Goal: Contribute content: Contribute content

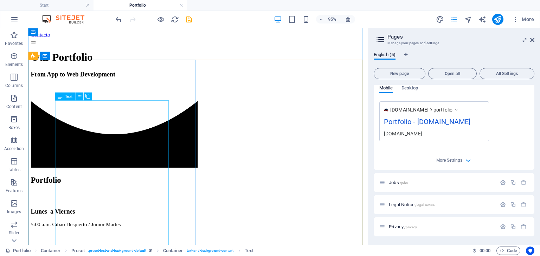
scroll to position [337, 0]
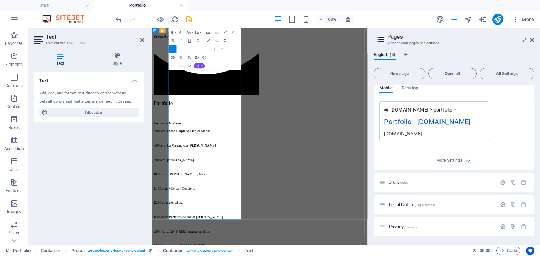
drag, startPoint x: 211, startPoint y: 156, endPoint x: 215, endPoint y: 171, distance: 15.3
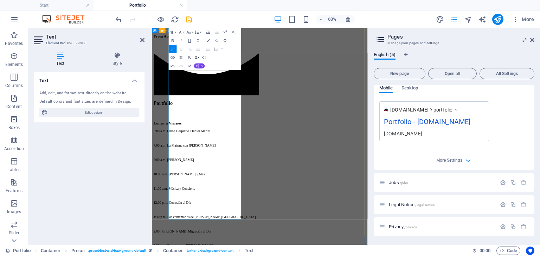
drag, startPoint x: 192, startPoint y: 303, endPoint x: 194, endPoint y: 319, distance: 16.3
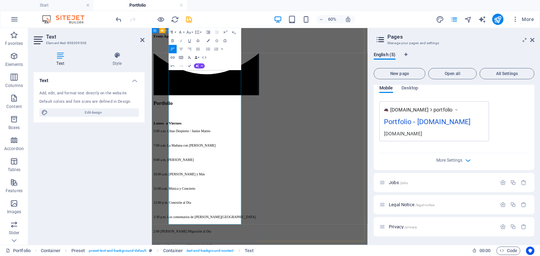
drag, startPoint x: 240, startPoint y: 317, endPoint x: 231, endPoint y: 317, distance: 8.8
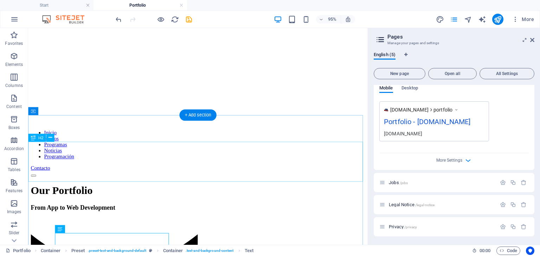
scroll to position [267, 0]
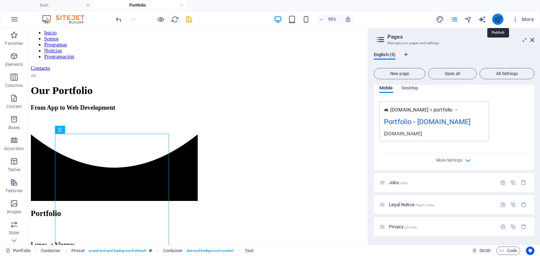
click at [495, 20] on icon "publish" at bounding box center [497, 19] width 8 height 8
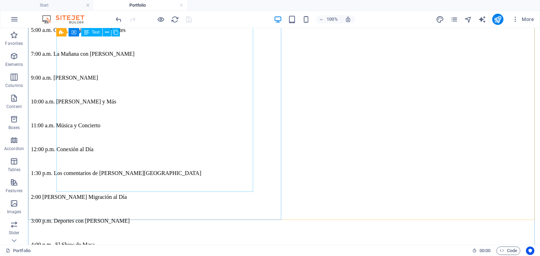
scroll to position [540, 0]
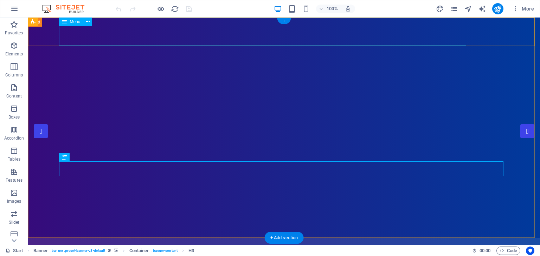
click at [344, 238] on nav "Inicio Somos Programas Noticias Programación" at bounding box center [284, 252] width 444 height 28
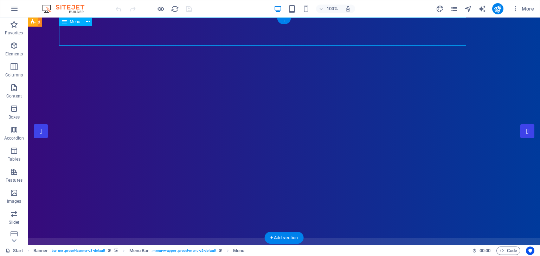
click at [344, 238] on nav "Inicio Somos Programas Noticias Programación" at bounding box center [284, 252] width 444 height 28
select select
select select "1"
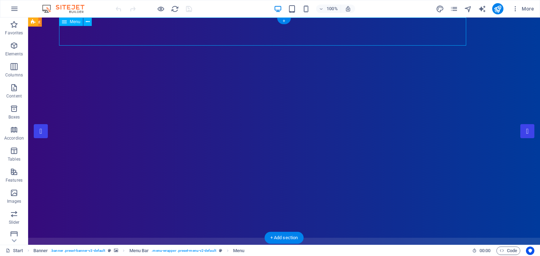
select select
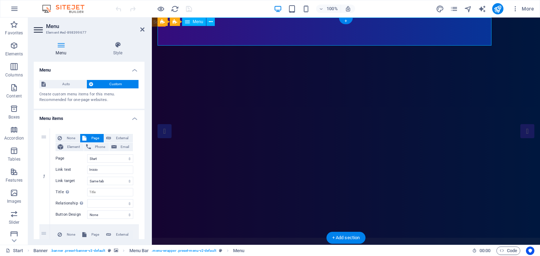
click at [395, 238] on nav "Inicio Somos Programas Noticias Programación" at bounding box center [345, 252] width 377 height 28
click at [209, 24] on icon at bounding box center [211, 21] width 4 height 7
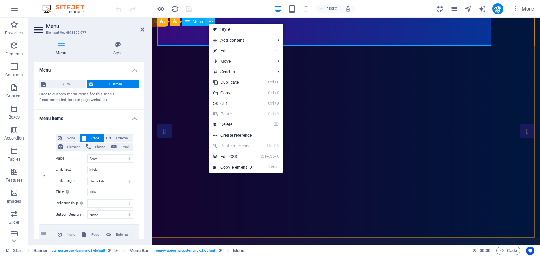
click at [209, 24] on icon at bounding box center [211, 21] width 4 height 7
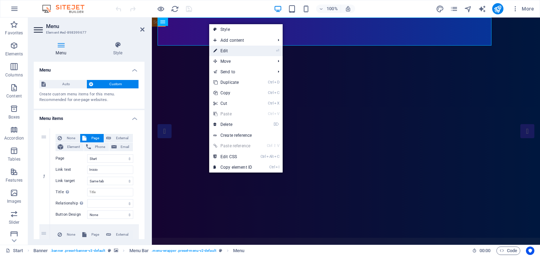
click at [229, 50] on link "⏎ Edit" at bounding box center [232, 51] width 47 height 11
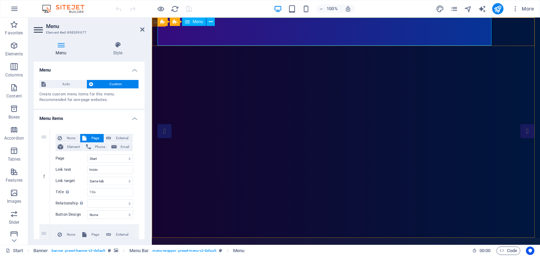
click at [195, 24] on div "Menu" at bounding box center [194, 22] width 24 height 8
click at [212, 24] on icon at bounding box center [211, 21] width 4 height 7
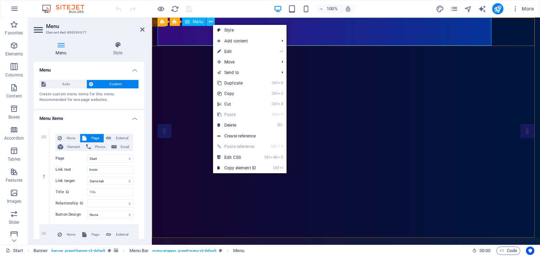
click at [212, 24] on icon at bounding box center [211, 21] width 4 height 7
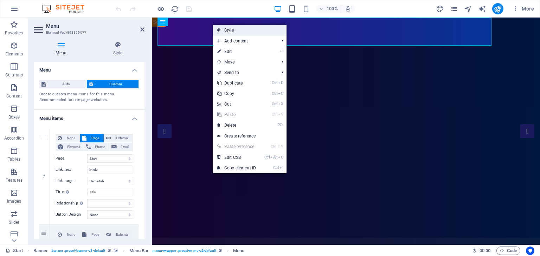
click at [224, 29] on link "Style" at bounding box center [249, 30] width 73 height 11
select select "rem"
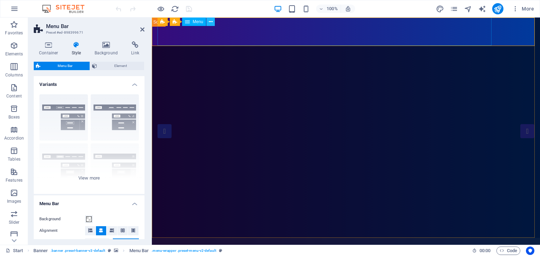
click at [210, 24] on icon at bounding box center [211, 21] width 4 height 7
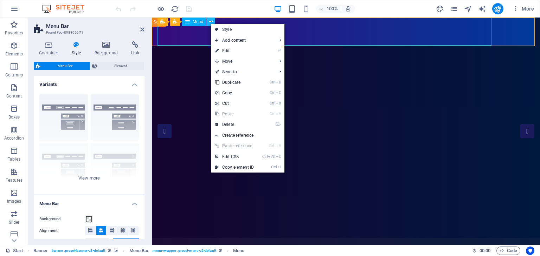
click at [210, 24] on icon at bounding box center [211, 21] width 4 height 7
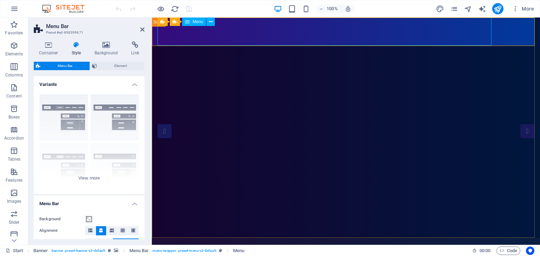
click at [416, 238] on nav "Inicio Somos Programas Noticias Programación" at bounding box center [345, 252] width 377 height 28
select select
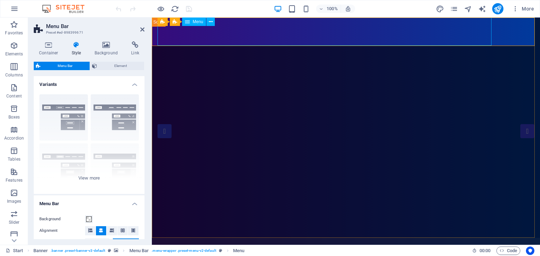
select select "1"
select select
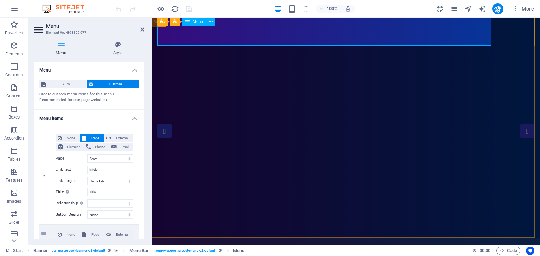
click at [413, 238] on nav "Inicio Somos Programas Noticias Programación" at bounding box center [345, 252] width 377 height 28
click at [399, 238] on nav "Inicio Somos Programas Noticias Programación" at bounding box center [345, 252] width 377 height 28
click at [463, 238] on nav "Inicio Somos Programas Noticias Programación" at bounding box center [345, 252] width 377 height 28
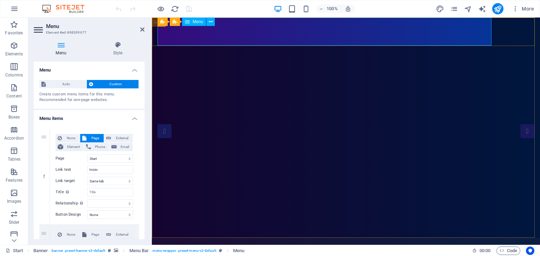
click at [463, 238] on nav "Inicio Somos Programas Noticias Programación" at bounding box center [345, 252] width 377 height 28
click at [174, 24] on span "Banner" at bounding box center [169, 22] width 14 height 4
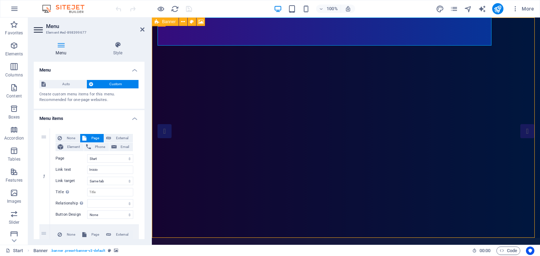
click at [174, 24] on span "Banner" at bounding box center [169, 22] width 14 height 4
select select "vh"
select select "header"
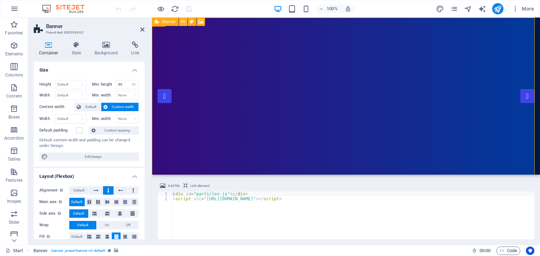
click at [183, 24] on icon at bounding box center [183, 21] width 4 height 7
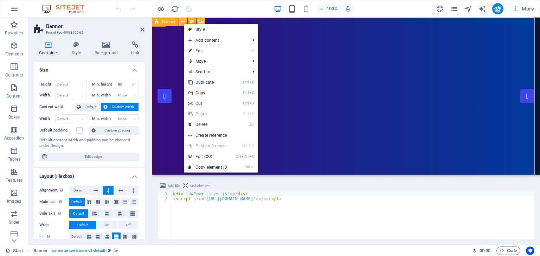
click at [183, 24] on icon at bounding box center [183, 21] width 4 height 7
click at [193, 20] on icon at bounding box center [192, 21] width 4 height 7
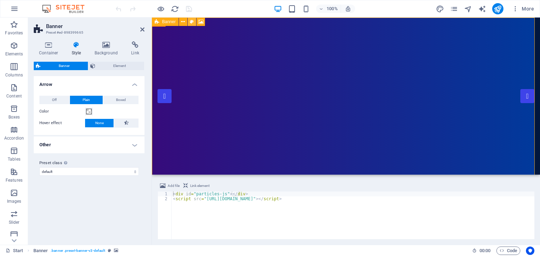
click at [193, 20] on icon at bounding box center [192, 21] width 4 height 7
click at [204, 20] on button at bounding box center [200, 22] width 8 height 8
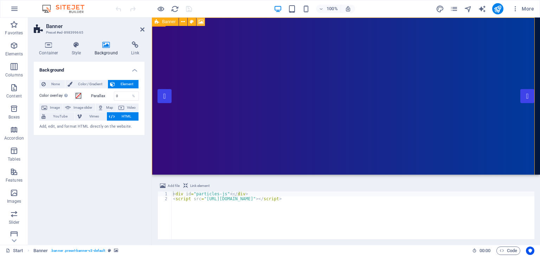
click at [204, 20] on button at bounding box center [200, 22] width 8 height 8
click at [201, 21] on icon at bounding box center [200, 21] width 5 height 7
click at [428, 238] on nav "Inicio Somos Programas Noticias Programación" at bounding box center [345, 252] width 377 height 28
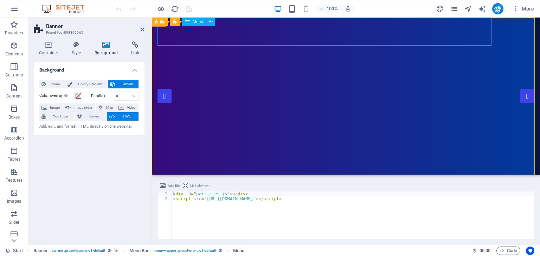
click at [428, 238] on nav "Inicio Somos Programas Noticias Programación" at bounding box center [345, 252] width 377 height 28
select select
select select "1"
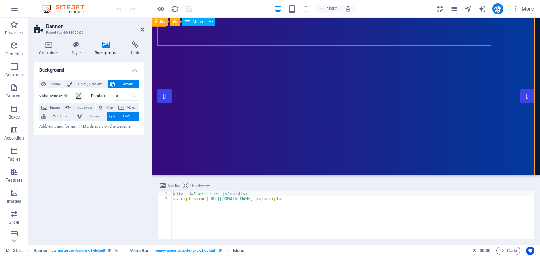
select select
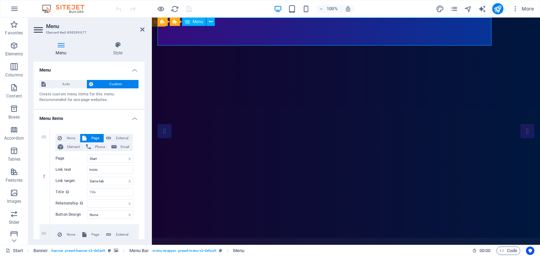
click at [428, 238] on nav "Inicio Somos Programas Noticias Programación" at bounding box center [345, 252] width 377 height 28
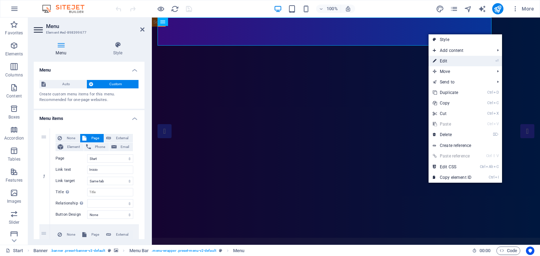
click at [453, 61] on link "⏎ Edit" at bounding box center [451, 61] width 47 height 11
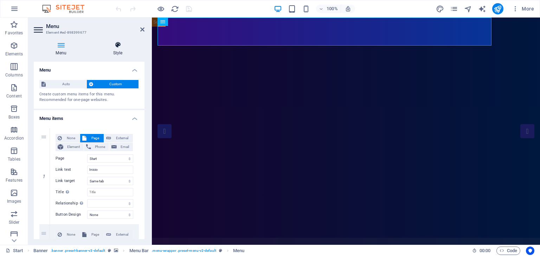
click at [119, 53] on h4 "Style" at bounding box center [117, 48] width 53 height 15
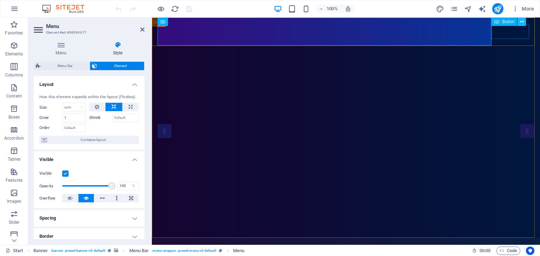
click at [520, 21] on icon at bounding box center [522, 21] width 4 height 7
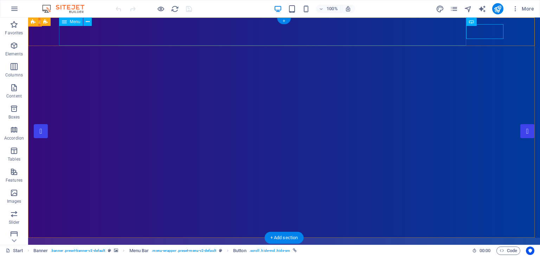
click at [417, 238] on nav "Inicio Somos Programas Noticias Programación" at bounding box center [284, 252] width 444 height 28
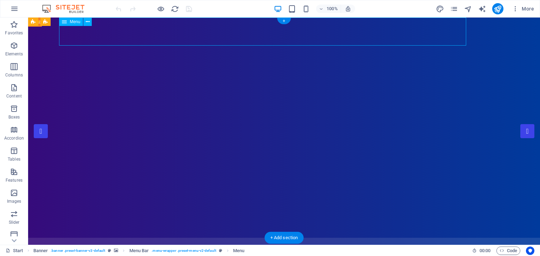
click at [419, 238] on nav "Inicio Somos Programas Noticias Programación" at bounding box center [284, 252] width 444 height 28
click at [284, 23] on div "+" at bounding box center [284, 21] width 14 height 6
click at [163, 238] on nav "Inicio Somos Programas Noticias Programación" at bounding box center [284, 252] width 444 height 28
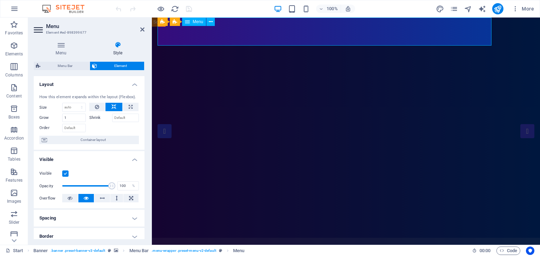
click at [284, 238] on nav "Inicio Somos Programas Noticias Programación" at bounding box center [345, 252] width 377 height 28
click at [212, 19] on button at bounding box center [210, 22] width 8 height 8
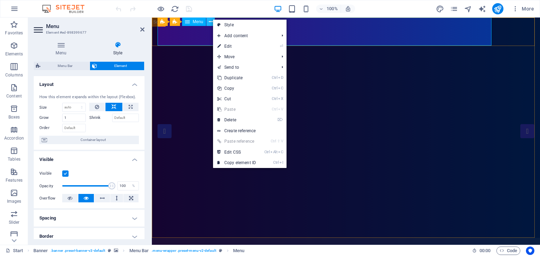
click at [212, 19] on button at bounding box center [210, 22] width 8 height 8
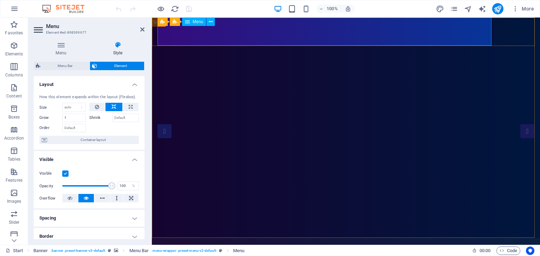
click at [417, 238] on nav "Inicio Somos Programas Noticias Programación" at bounding box center [345, 252] width 377 height 28
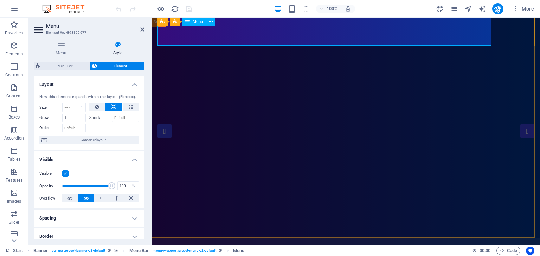
click at [417, 238] on nav "Inicio Somos Programas Noticias Programación" at bounding box center [345, 252] width 377 height 28
click at [212, 22] on icon at bounding box center [211, 21] width 4 height 7
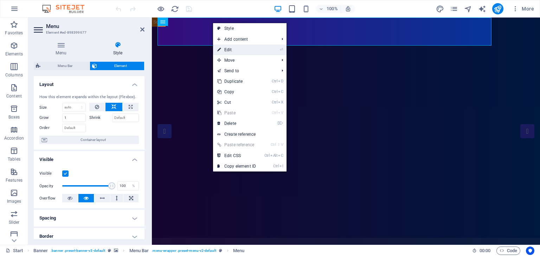
click at [261, 51] on li "⏎ Edit" at bounding box center [249, 50] width 73 height 11
click at [256, 51] on link "⏎ Edit" at bounding box center [236, 50] width 47 height 11
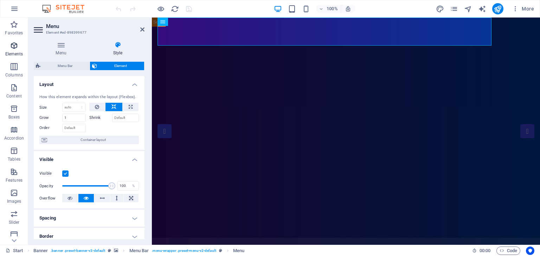
drag, startPoint x: 14, startPoint y: 52, endPoint x: 15, endPoint y: 57, distance: 5.3
click at [15, 51] on p "Elements" at bounding box center [14, 54] width 18 height 6
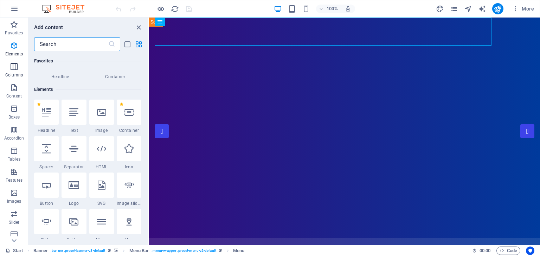
scroll to position [74, 0]
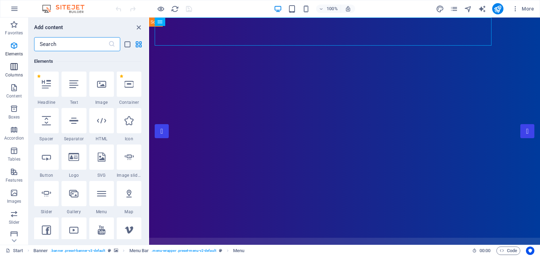
click at [13, 67] on icon "button" at bounding box center [14, 67] width 8 height 8
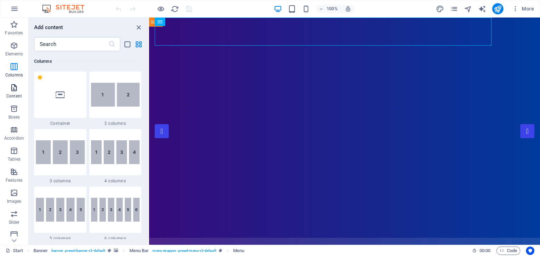
click at [15, 89] on icon "button" at bounding box center [14, 88] width 8 height 8
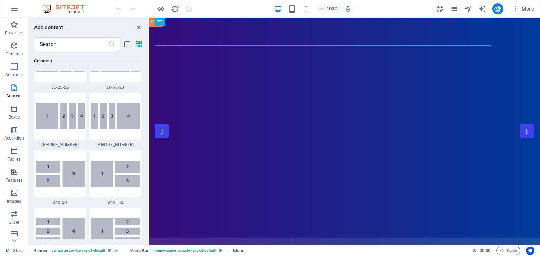
scroll to position [1229, 0]
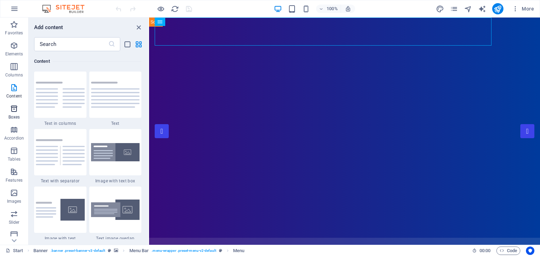
click at [15, 107] on icon "button" at bounding box center [14, 109] width 8 height 8
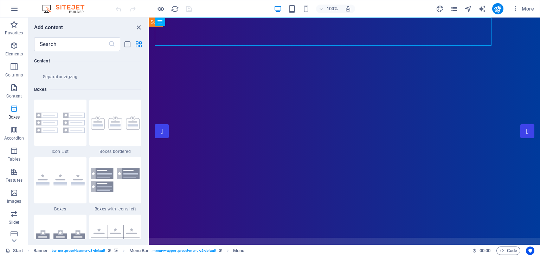
scroll to position [1938, 0]
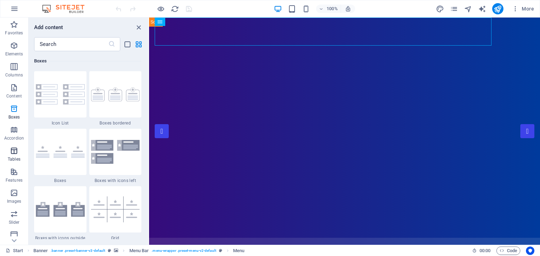
click at [10, 151] on icon "button" at bounding box center [14, 151] width 8 height 8
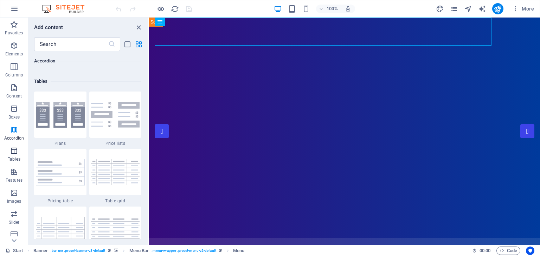
scroll to position [2433, 0]
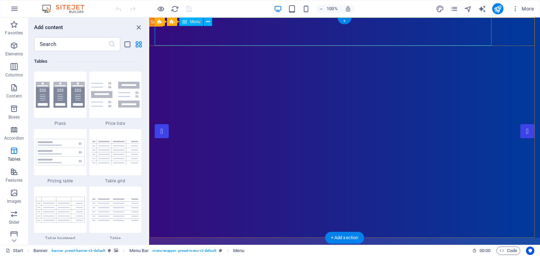
click at [420, 238] on nav "Inicio Somos Programas Noticias Programación" at bounding box center [344, 252] width 379 height 28
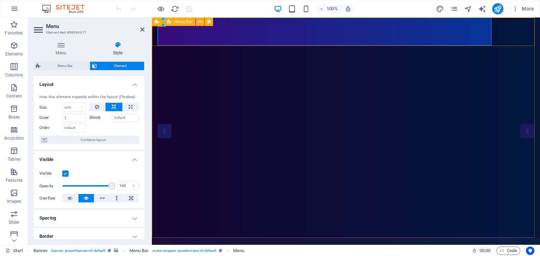
click at [155, 238] on div "Inicio Somos Programas Noticias Programación Contacto" at bounding box center [346, 259] width 388 height 43
select select "rem"
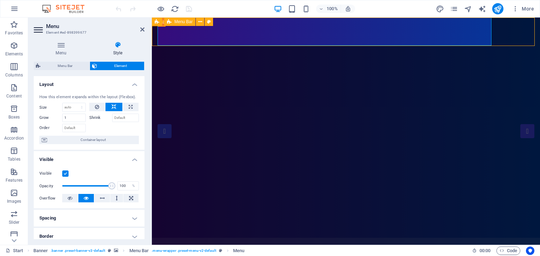
select select "rem"
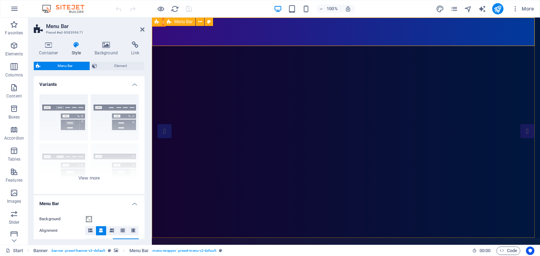
click at [173, 25] on div "Menu Bar" at bounding box center [179, 22] width 31 height 8
click at [162, 25] on div "Banner" at bounding box center [165, 22] width 27 height 8
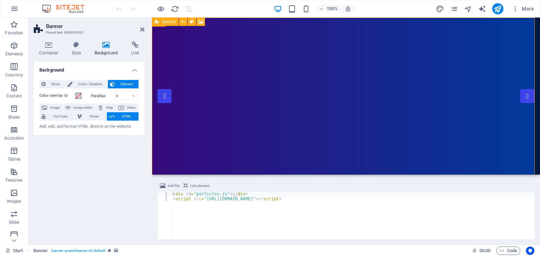
click at [173, 25] on div "Banner" at bounding box center [165, 22] width 27 height 8
click at [173, 24] on div "Banner" at bounding box center [165, 22] width 27 height 8
click at [84, 48] on icon at bounding box center [76, 44] width 20 height 7
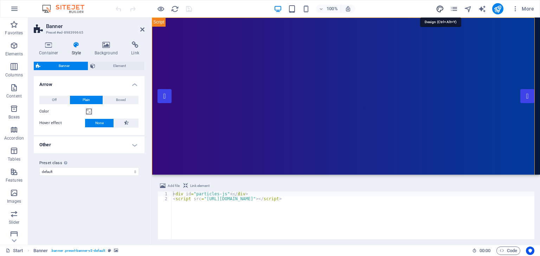
click at [436, 5] on icon "design" at bounding box center [440, 9] width 8 height 8
select select "px"
select select "300"
select select "px"
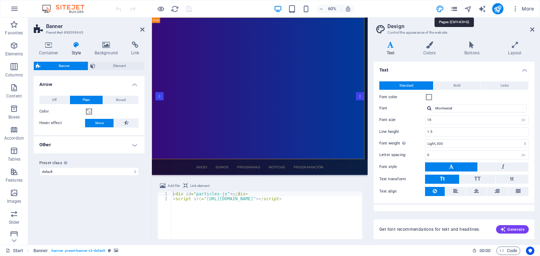
click at [454, 9] on icon "pages" at bounding box center [454, 9] width 8 height 8
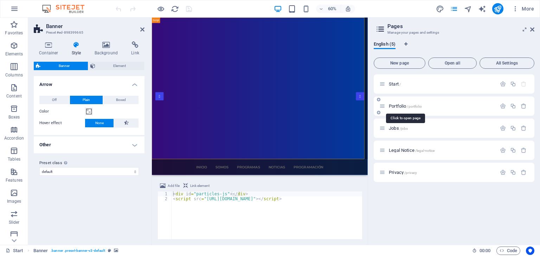
click at [412, 108] on span "/portfolio" at bounding box center [413, 107] width 15 height 4
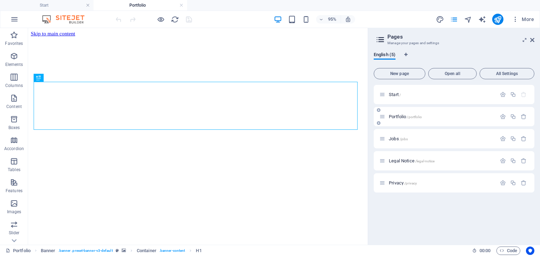
scroll to position [0, 0]
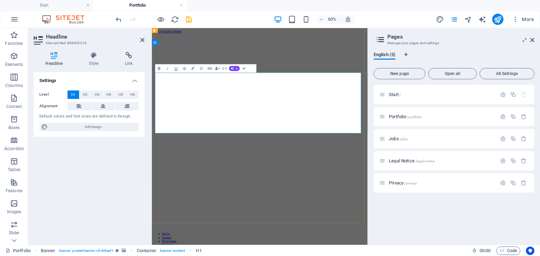
drag, startPoint x: 441, startPoint y: 180, endPoint x: 268, endPoint y: 126, distance: 181.0
click at [216, 69] on icon "button" at bounding box center [216, 68] width 3 height 3
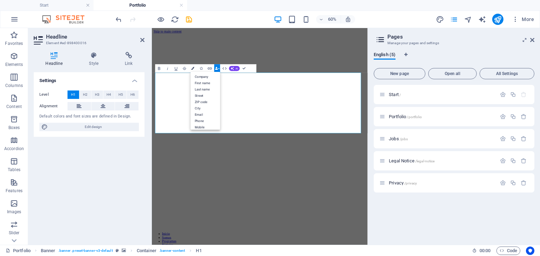
click at [189, 69] on button "Colors" at bounding box center [193, 68] width 8 height 8
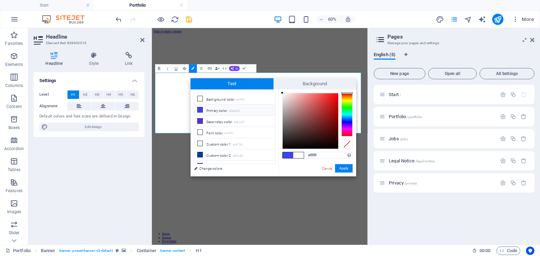
click at [184, 69] on icon "button" at bounding box center [184, 68] width 5 height 5
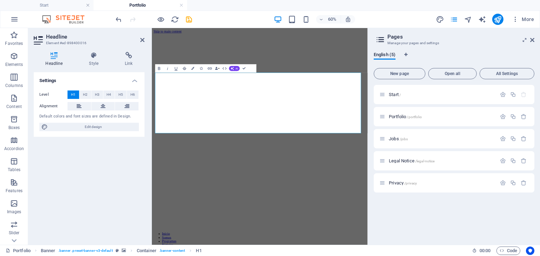
click at [184, 69] on icon "button" at bounding box center [184, 68] width 5 height 5
click at [507, 116] on button "button" at bounding box center [502, 117] width 10 height 6
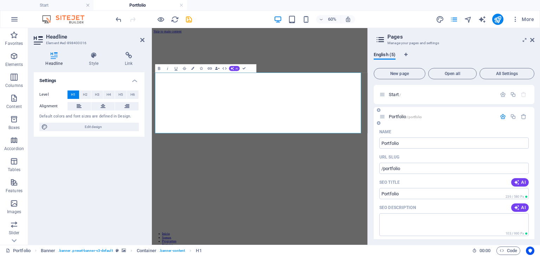
click at [501, 117] on icon "button" at bounding box center [503, 117] width 6 height 6
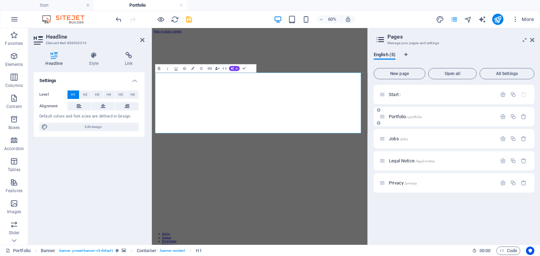
click at [395, 116] on span "Portfolio /portfolio" at bounding box center [405, 116] width 33 height 5
click at [384, 116] on icon at bounding box center [382, 117] width 6 height 6
click at [381, 118] on icon at bounding box center [382, 117] width 6 height 6
click at [503, 116] on icon "button" at bounding box center [503, 117] width 6 height 6
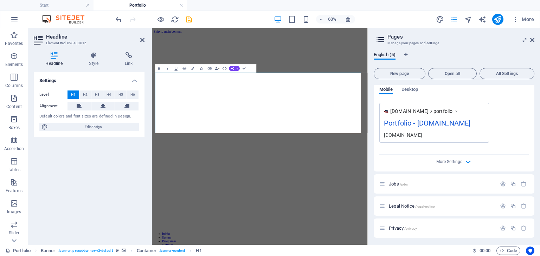
scroll to position [218, 0]
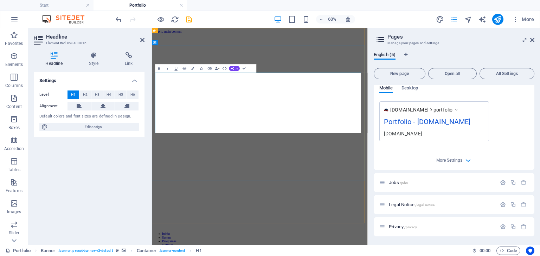
drag, startPoint x: 531, startPoint y: 40, endPoint x: 380, endPoint y: 12, distance: 154.0
click at [531, 40] on icon at bounding box center [532, 40] width 4 height 6
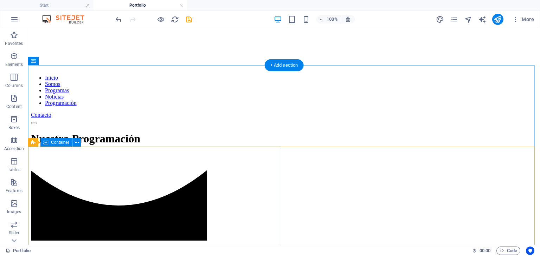
scroll to position [211, 0]
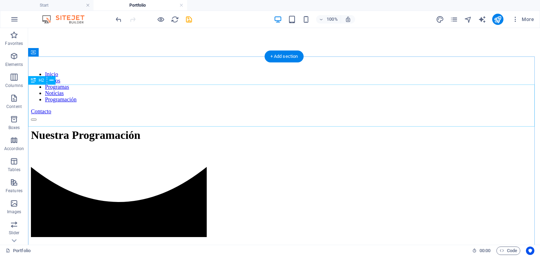
click at [274, 246] on div "Portfolio" at bounding box center [284, 250] width 506 height 9
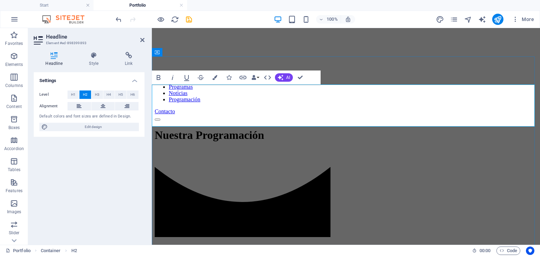
click at [312, 246] on h2 "Portfolio" at bounding box center [346, 250] width 382 height 9
drag, startPoint x: 306, startPoint y: 105, endPoint x: 394, endPoint y: 105, distance: 88.2
click at [394, 246] on h2 "Portfolio" at bounding box center [346, 250] width 382 height 9
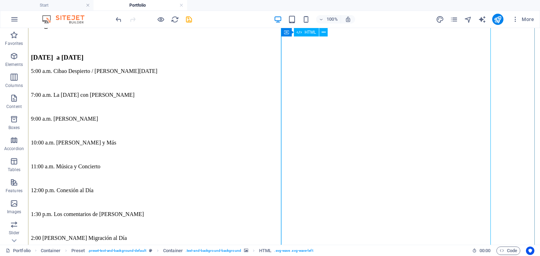
scroll to position [351, 0]
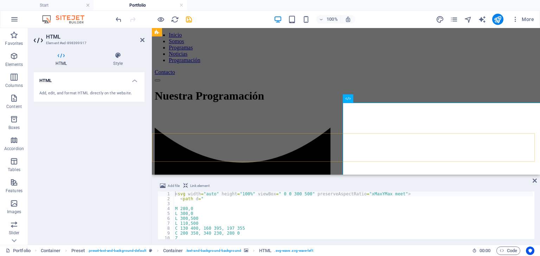
scroll to position [246, 0]
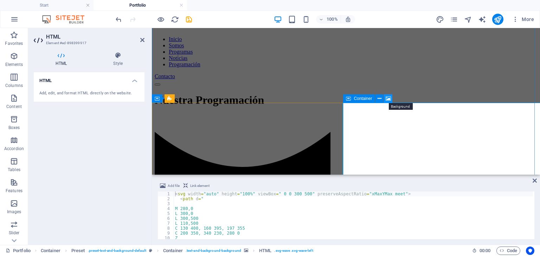
click at [389, 99] on icon at bounding box center [387, 98] width 5 height 7
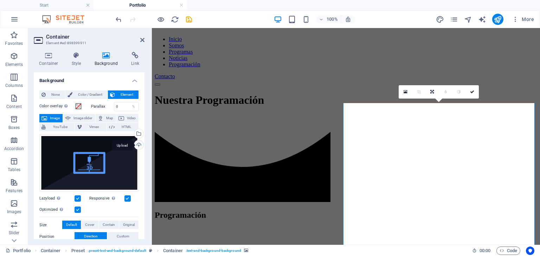
click at [139, 146] on div "Upload" at bounding box center [138, 146] width 11 height 11
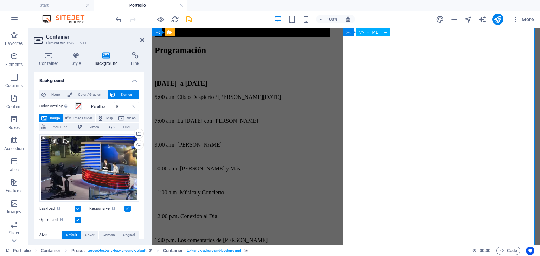
scroll to position [422, 0]
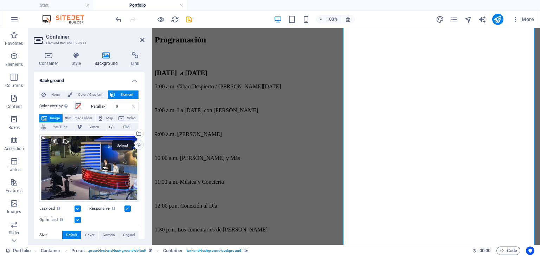
click at [138, 146] on div "Upload" at bounding box center [138, 146] width 11 height 11
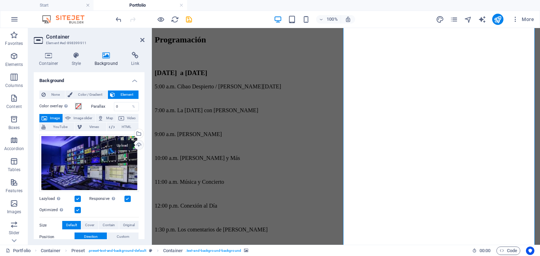
click at [138, 145] on div "Upload" at bounding box center [138, 146] width 11 height 11
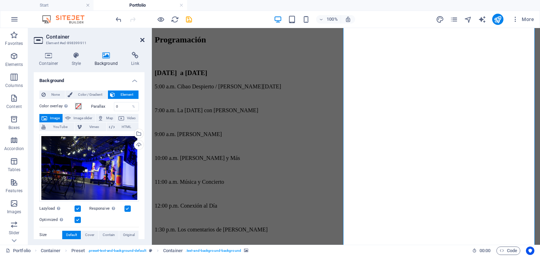
click at [143, 40] on icon at bounding box center [142, 40] width 4 height 6
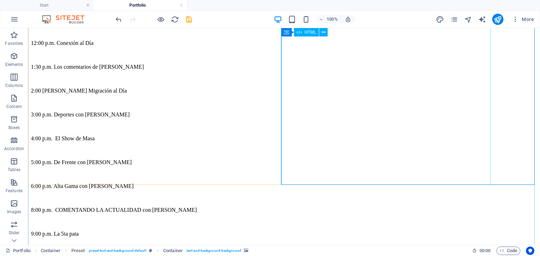
scroll to position [597, 0]
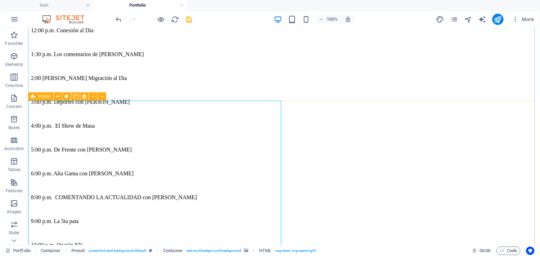
click at [35, 99] on icon at bounding box center [33, 96] width 5 height 8
click at [44, 100] on icon at bounding box center [45, 96] width 5 height 8
click at [84, 96] on icon at bounding box center [85, 96] width 5 height 7
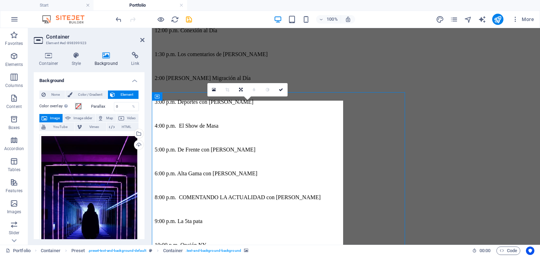
scroll to position [606, 0]
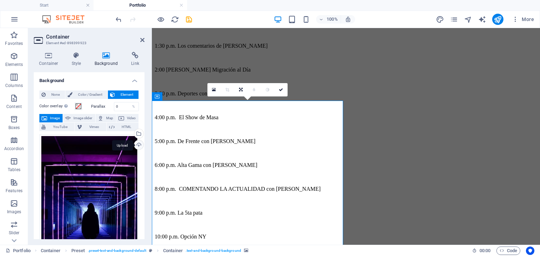
click at [137, 145] on div "Upload" at bounding box center [138, 146] width 11 height 11
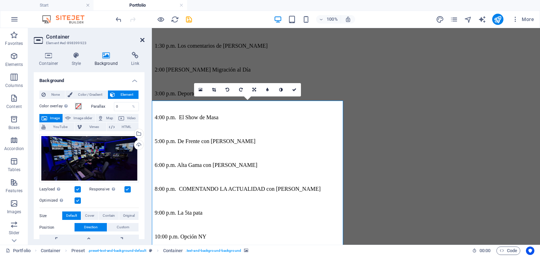
drag, startPoint x: 143, startPoint y: 40, endPoint x: 138, endPoint y: 28, distance: 12.5
click at [143, 40] on icon at bounding box center [142, 40] width 4 height 6
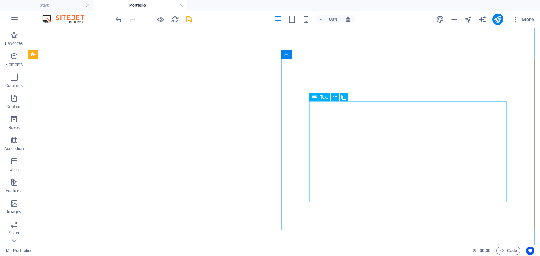
scroll to position [948, 0]
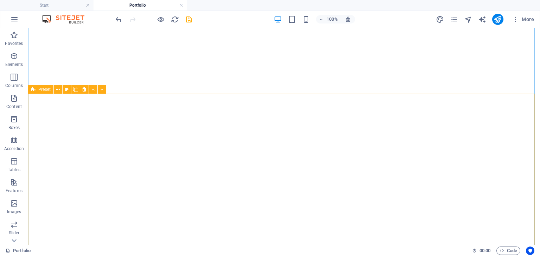
click at [35, 92] on icon at bounding box center [33, 89] width 5 height 8
click at [82, 89] on icon at bounding box center [84, 89] width 4 height 7
click at [34, 90] on icon at bounding box center [33, 89] width 5 height 8
click at [82, 90] on icon at bounding box center [84, 89] width 4 height 7
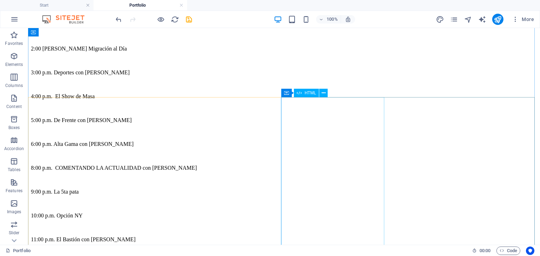
scroll to position [562, 0]
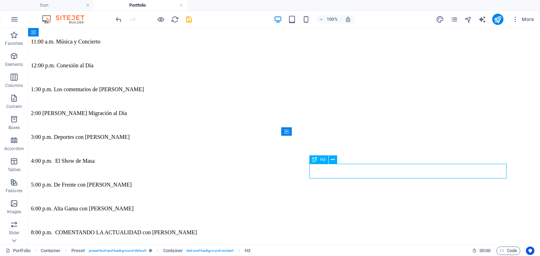
drag, startPoint x: 351, startPoint y: 169, endPoint x: 228, endPoint y: 170, distance: 123.7
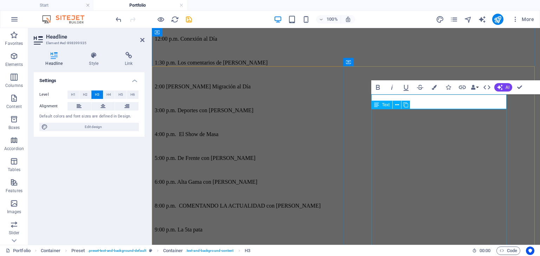
scroll to position [667, 0]
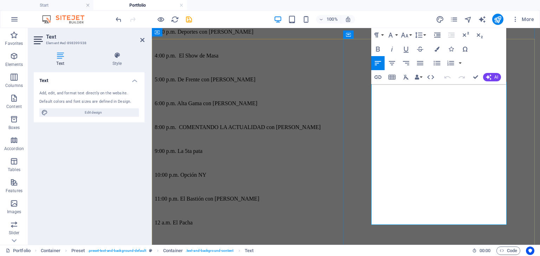
drag, startPoint x: 466, startPoint y: 222, endPoint x: 376, endPoint y: 88, distance: 161.7
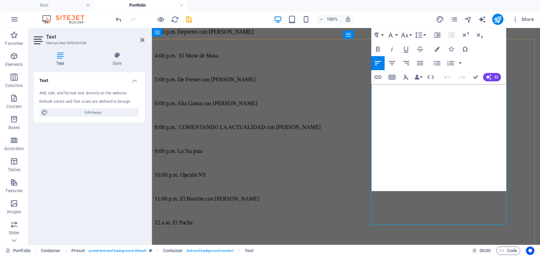
scroll to position [774, 1]
drag, startPoint x: 498, startPoint y: 189, endPoint x: 344, endPoint y: 162, distance: 155.9
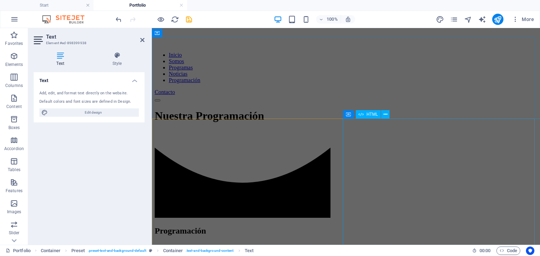
drag, startPoint x: 397, startPoint y: 188, endPoint x: 395, endPoint y: 159, distance: 29.2
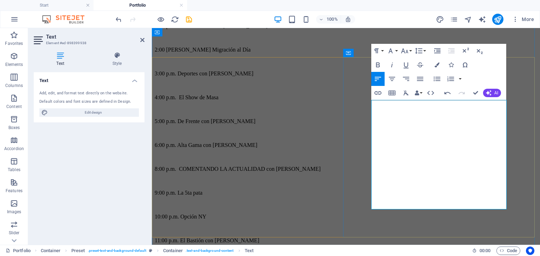
scroll to position [617, 0]
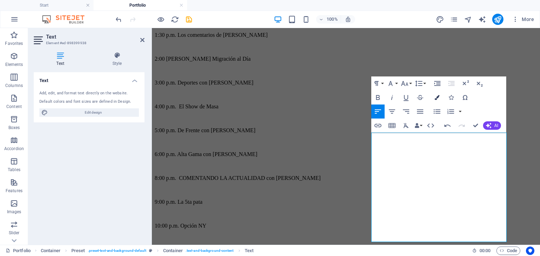
click at [438, 99] on icon "button" at bounding box center [436, 97] width 5 height 5
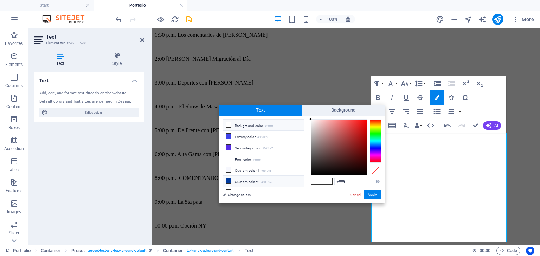
click at [242, 177] on li "Custom color 2 #003a9c" at bounding box center [263, 181] width 81 height 11
type input "#003a9c"
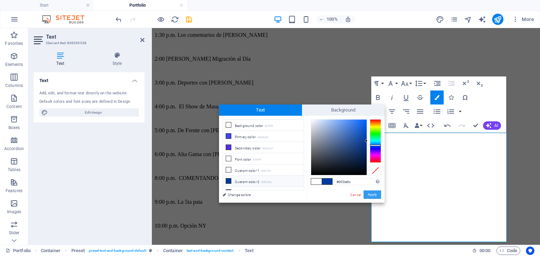
click at [371, 194] on button "Apply" at bounding box center [372, 195] width 18 height 8
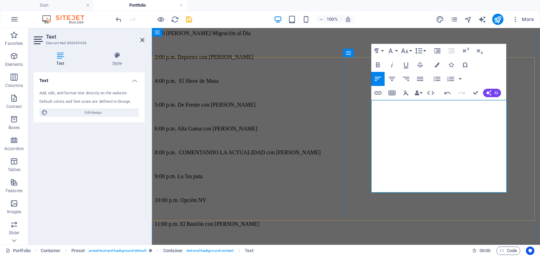
scroll to position [652, 0]
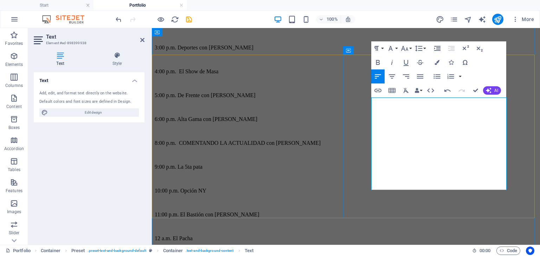
drag, startPoint x: 383, startPoint y: 160, endPoint x: 403, endPoint y: 188, distance: 34.2
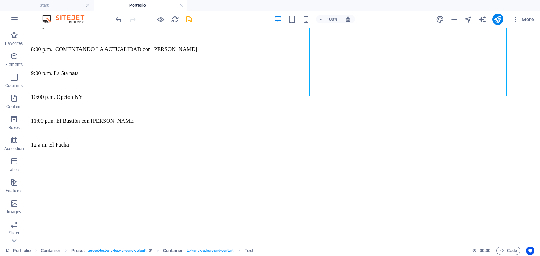
scroll to position [749, 0]
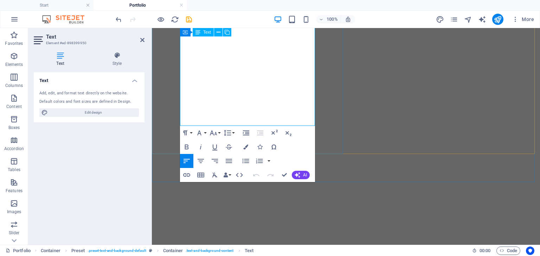
scroll to position [889, 0]
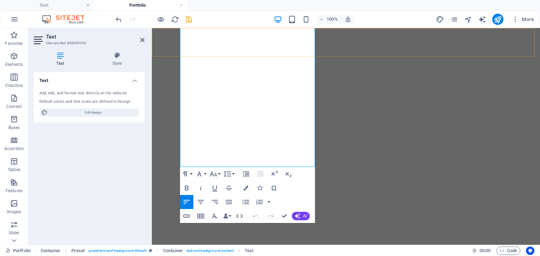
drag, startPoint x: 261, startPoint y: 163, endPoint x: 180, endPoint y: 64, distance: 128.0
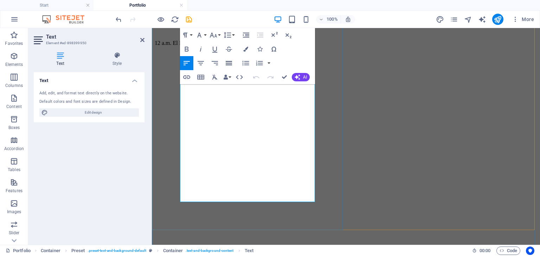
scroll to position [854, 0]
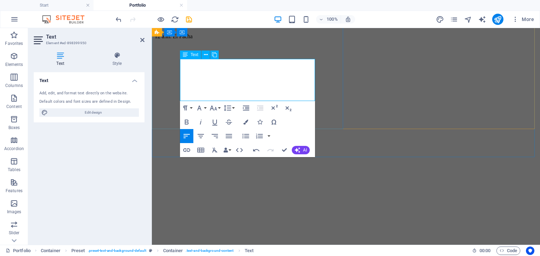
drag, startPoint x: 247, startPoint y: 97, endPoint x: 174, endPoint y: 36, distance: 95.3
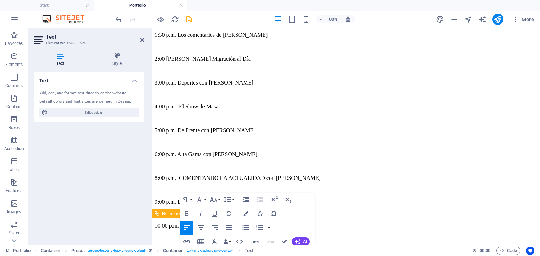
drag, startPoint x: 174, startPoint y: 36, endPoint x: 173, endPoint y: 53, distance: 16.9
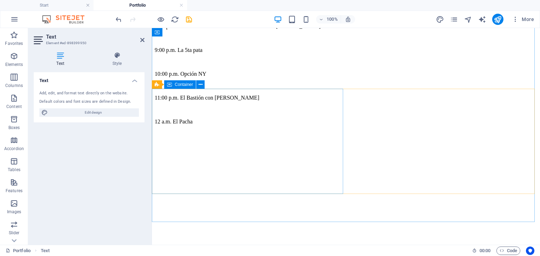
scroll to position [771, 0]
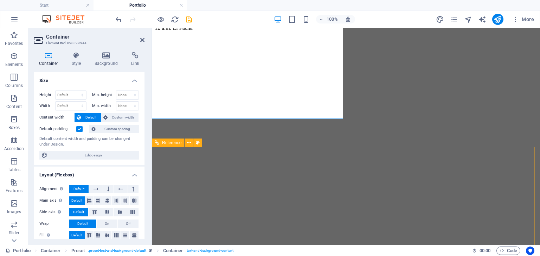
scroll to position [873, 0]
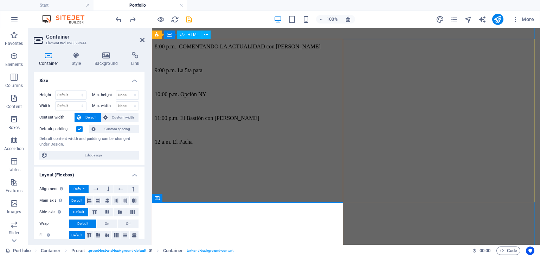
scroll to position [894, 0]
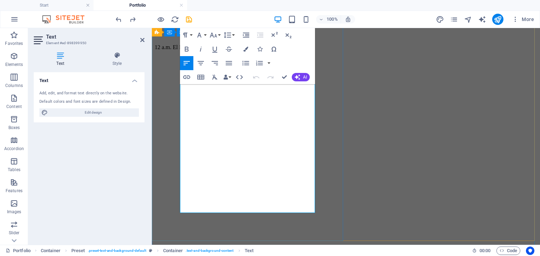
drag, startPoint x: 243, startPoint y: 209, endPoint x: 184, endPoint y: 102, distance: 122.8
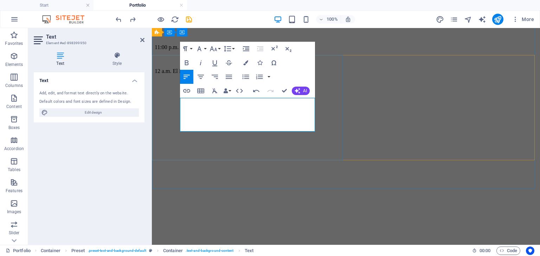
scroll to position [808, 0]
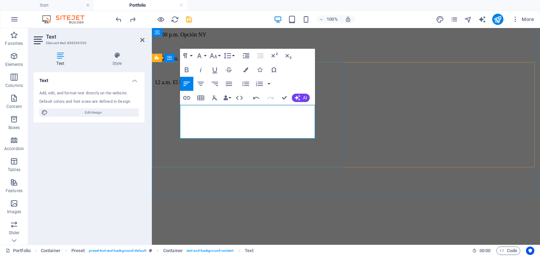
drag, startPoint x: 202, startPoint y: 138, endPoint x: 183, endPoint y: 111, distance: 32.3
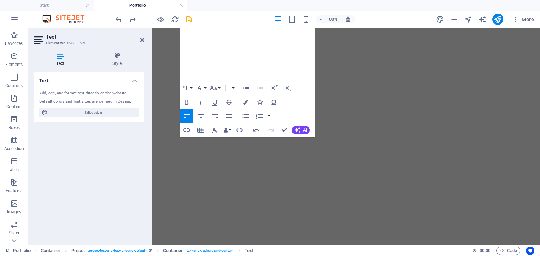
scroll to position [913, 0]
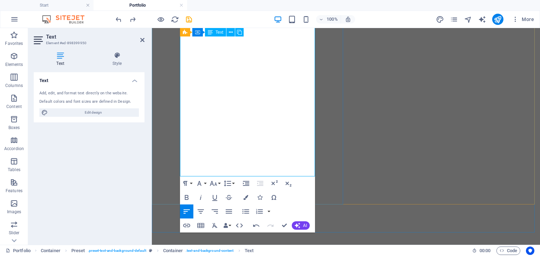
drag, startPoint x: 282, startPoint y: 175, endPoint x: 177, endPoint y: 75, distance: 145.4
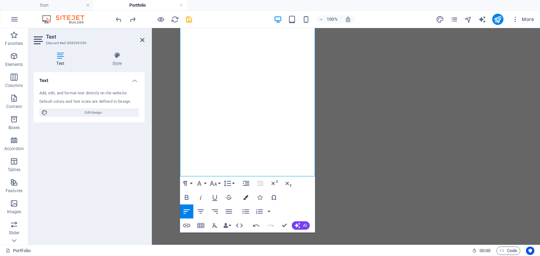
click at [244, 198] on icon "button" at bounding box center [245, 197] width 5 height 5
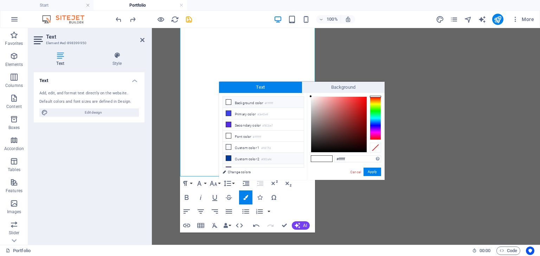
click at [233, 156] on li "Custom color 2 #003a9c" at bounding box center [263, 158] width 81 height 11
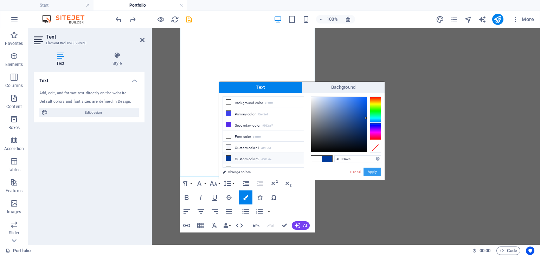
drag, startPoint x: 377, startPoint y: 171, endPoint x: 175, endPoint y: 140, distance: 204.3
click at [377, 171] on button "Apply" at bounding box center [372, 172] width 18 height 8
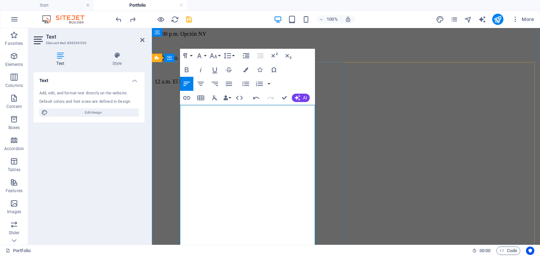
scroll to position [808, 0]
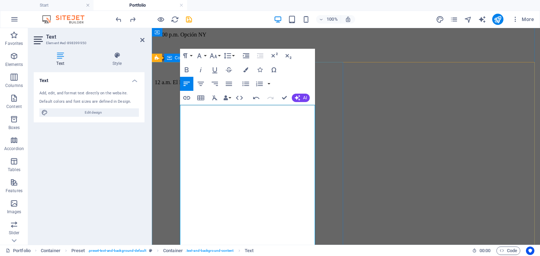
drag, startPoint x: 180, startPoint y: 159, endPoint x: 177, endPoint y: 100, distance: 58.8
click at [245, 69] on icon "button" at bounding box center [245, 69] width 5 height 5
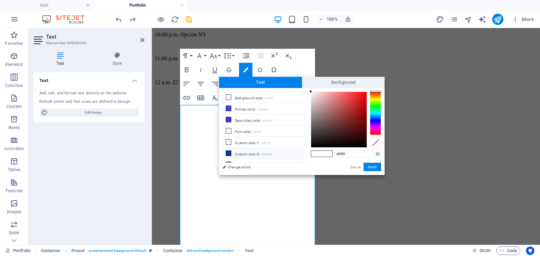
click at [244, 151] on li "Custom color 2 #003a9c" at bounding box center [263, 153] width 81 height 11
type input "#003a9c"
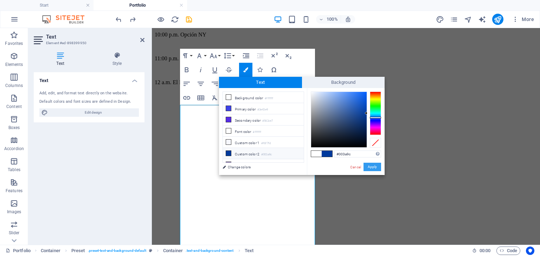
click at [367, 166] on button "Apply" at bounding box center [372, 167] width 18 height 8
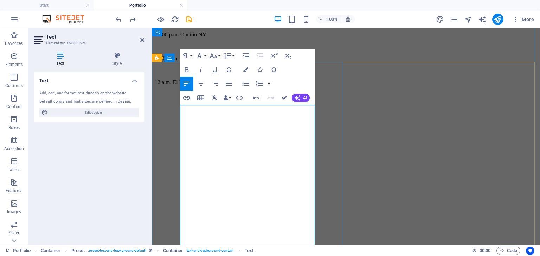
drag, startPoint x: 247, startPoint y: 219, endPoint x: 208, endPoint y: 219, distance: 39.0
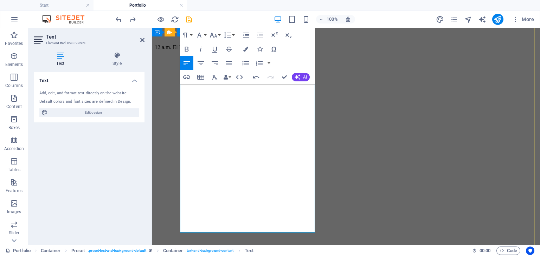
scroll to position [878, 0]
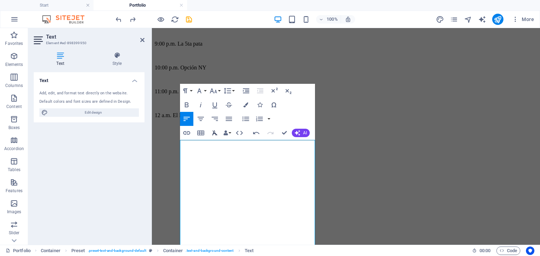
scroll to position [773, 0]
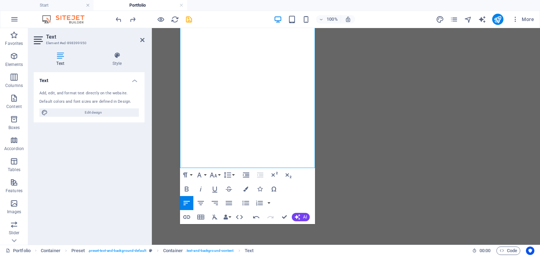
scroll to position [913, 0]
drag, startPoint x: 194, startPoint y: 147, endPoint x: 207, endPoint y: 166, distance: 23.2
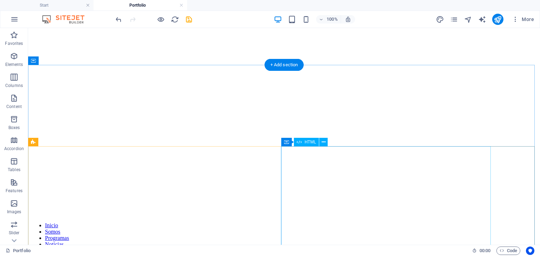
scroll to position [0, 0]
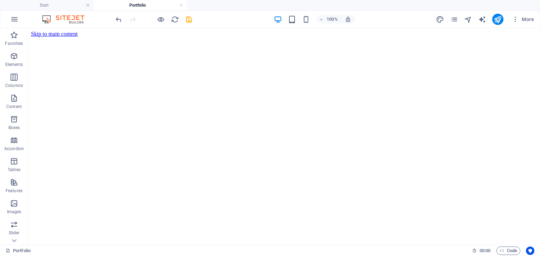
click at [507, 17] on div "More" at bounding box center [486, 19] width 101 height 11
click at [497, 20] on icon "publish" at bounding box center [497, 19] width 8 height 8
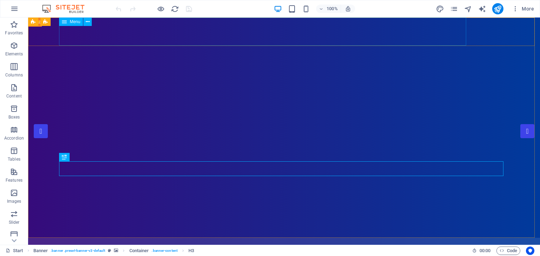
click at [74, 25] on div "Menu" at bounding box center [71, 22] width 24 height 8
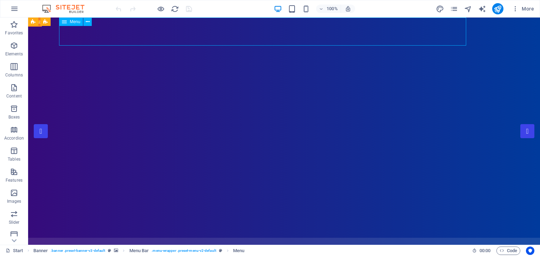
click at [74, 25] on div "Menu" at bounding box center [71, 22] width 24 height 8
select select
select select "1"
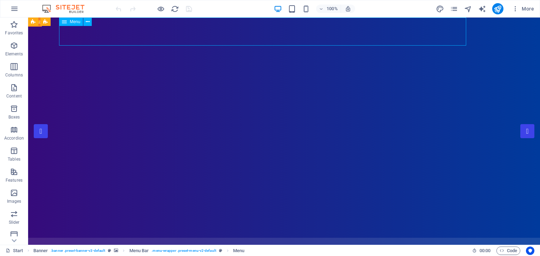
select select
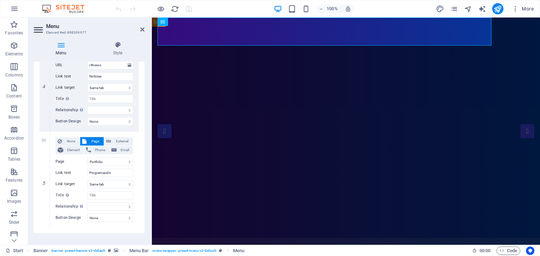
scroll to position [380, 0]
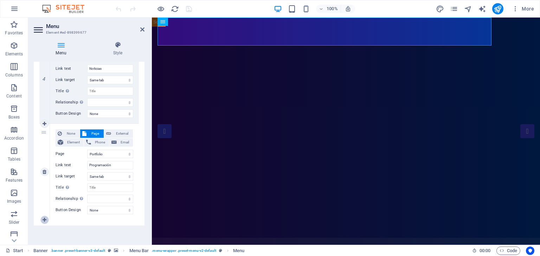
click at [48, 218] on link at bounding box center [44, 220] width 8 height 8
select select
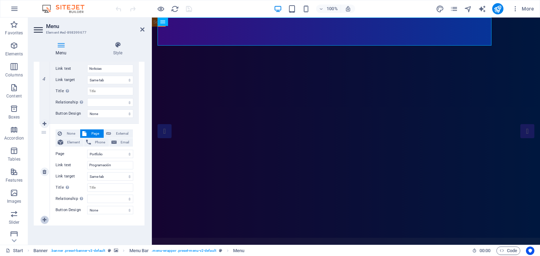
select select
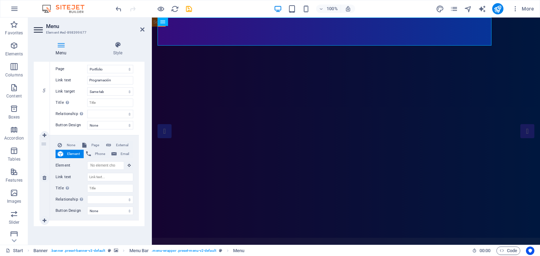
scroll to position [466, 0]
click at [91, 144] on span "Page" at bounding box center [95, 145] width 13 height 8
select select
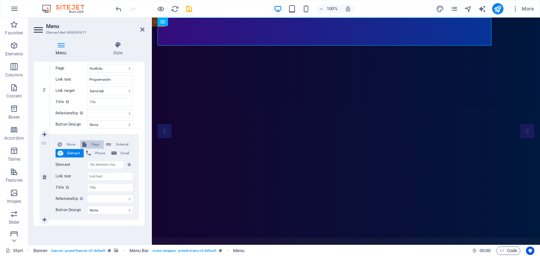
select select
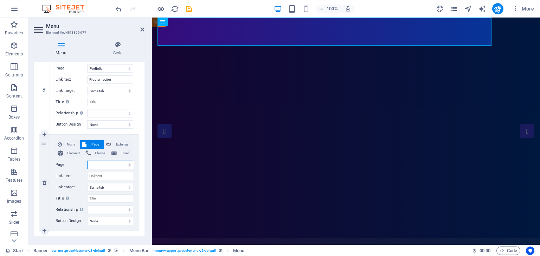
click at [94, 163] on select "Start Portfolio Jobs Legal Notice Privacy" at bounding box center [110, 165] width 46 height 8
select select "2"
click at [87, 161] on select "Start Portfolio Jobs Legal Notice Privacy" at bounding box center [110, 165] width 46 height 8
select select
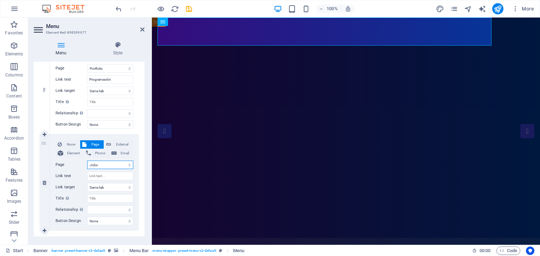
select select
click at [102, 176] on input "Link text" at bounding box center [110, 176] width 46 height 8
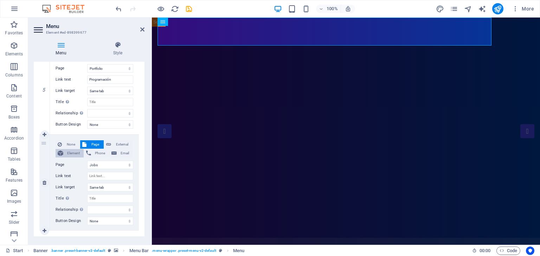
select select
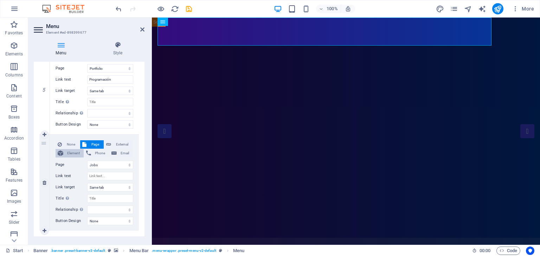
type input "Jobs"
select select
click at [68, 154] on span "Element" at bounding box center [73, 153] width 16 height 8
select select
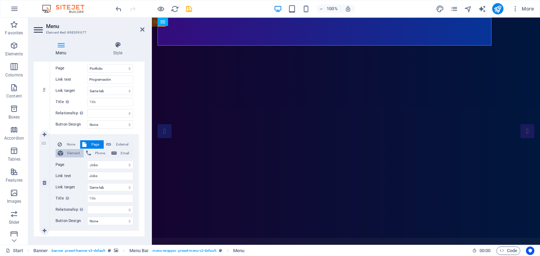
select select
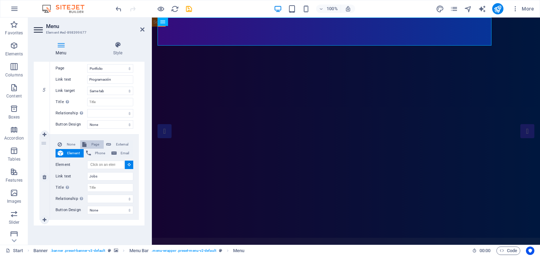
click at [93, 143] on span "Page" at bounding box center [95, 145] width 13 height 8
select select
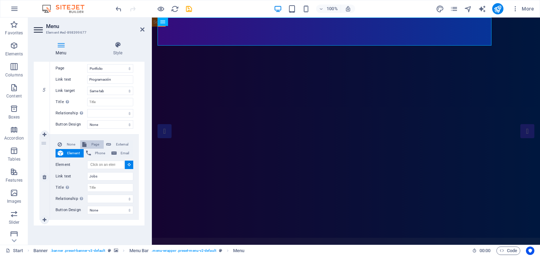
select select
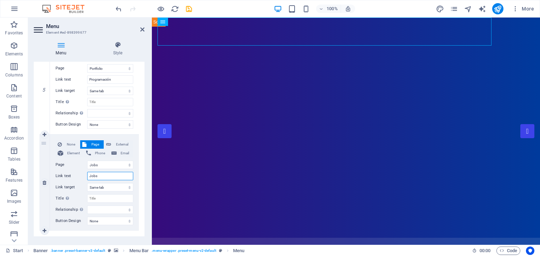
drag, startPoint x: 102, startPoint y: 176, endPoint x: 67, endPoint y: 171, distance: 34.5
click at [67, 171] on div "None Page External Element Phone Email Page Start Portfolio Jobs Legal Notice P…" at bounding box center [95, 178] width 78 height 74
type input "Nuestra Gent"
select select
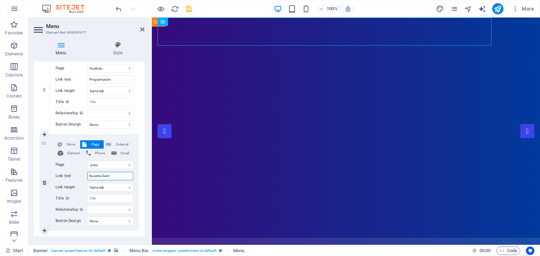
select select
type input "Nuestra Gente"
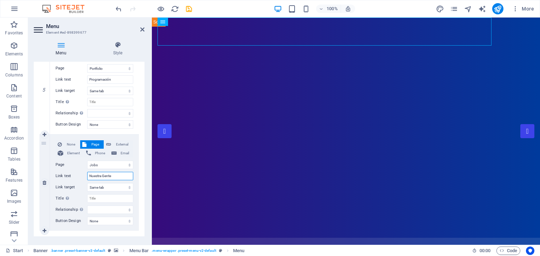
select select
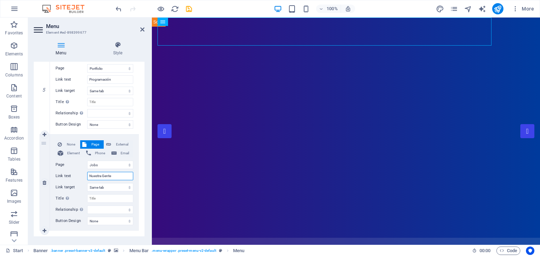
select select
type input "Nuestra Gente"
click at [69, 154] on span "Element" at bounding box center [73, 153] width 16 height 8
select select
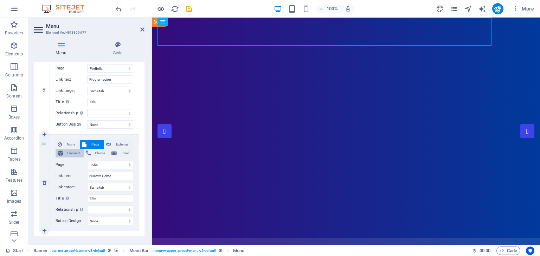
select select
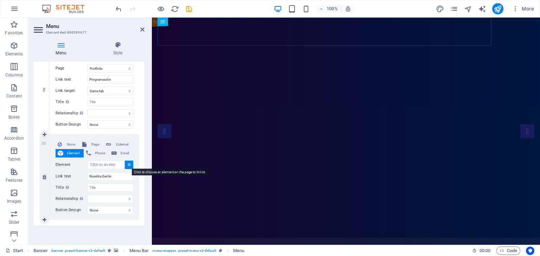
click at [128, 165] on icon at bounding box center [129, 165] width 3 height 4
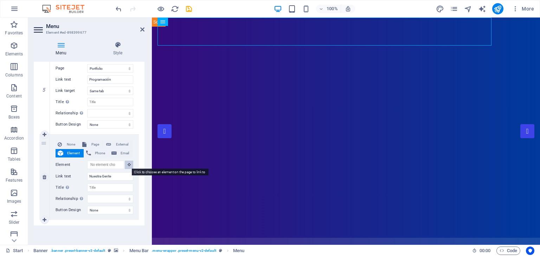
click at [128, 165] on icon at bounding box center [129, 165] width 3 height 4
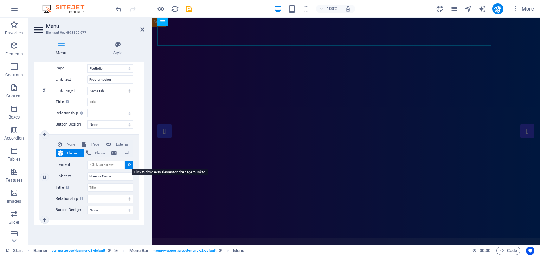
click at [128, 165] on icon at bounding box center [129, 165] width 3 height 4
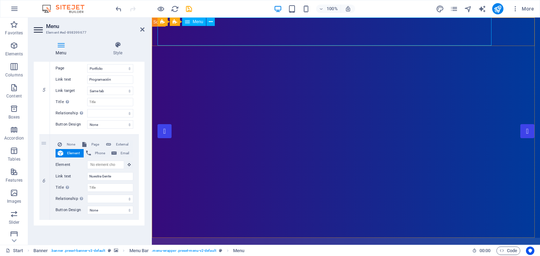
click at [446, 238] on nav "Inicio Somos Programas Noticias Programación Nuestra Gente" at bounding box center [345, 252] width 377 height 28
click at [191, 23] on div "Menu" at bounding box center [194, 22] width 24 height 8
click at [453, 7] on icon "pages" at bounding box center [454, 9] width 8 height 8
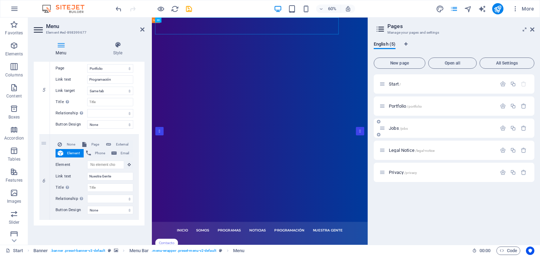
click at [415, 133] on div "Jobs /jobs" at bounding box center [453, 128] width 161 height 19
click at [395, 124] on div "Jobs /jobs" at bounding box center [437, 128] width 117 height 8
click at [395, 125] on div "Jobs /jobs" at bounding box center [437, 128] width 117 height 8
click at [384, 128] on icon at bounding box center [382, 128] width 6 height 6
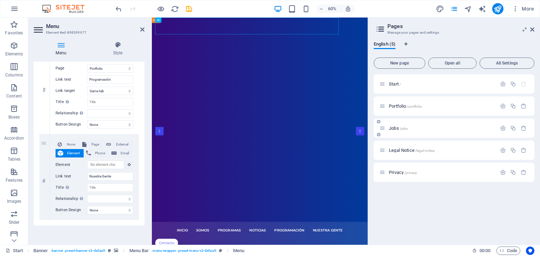
click at [384, 128] on icon at bounding box center [382, 128] width 6 height 6
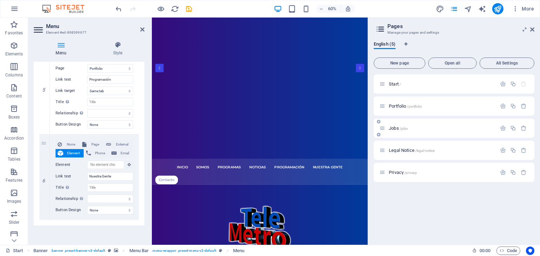
click at [396, 127] on span "Jobs /jobs" at bounding box center [398, 128] width 19 height 5
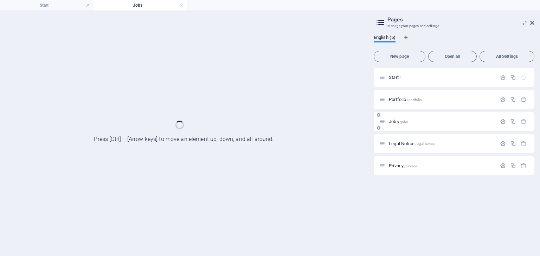
scroll to position [0, 0]
click at [396, 127] on div "Jobs /jobs" at bounding box center [453, 121] width 161 height 19
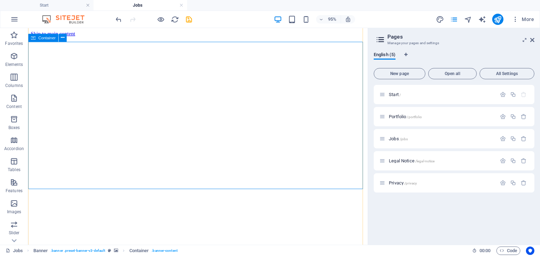
scroll to position [141, 0]
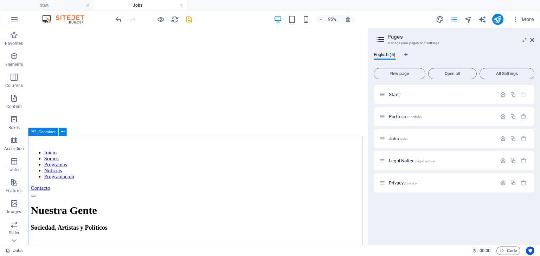
click at [37, 133] on div "Container" at bounding box center [43, 132] width 30 height 8
click at [62, 131] on icon at bounding box center [63, 132] width 4 height 7
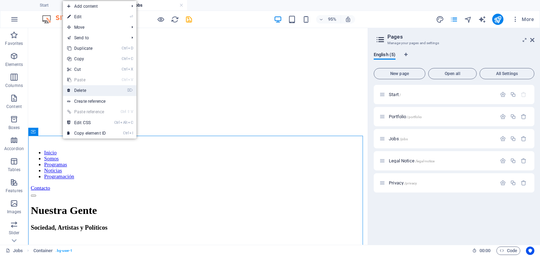
click at [89, 89] on link "⌦ Delete" at bounding box center [86, 90] width 47 height 11
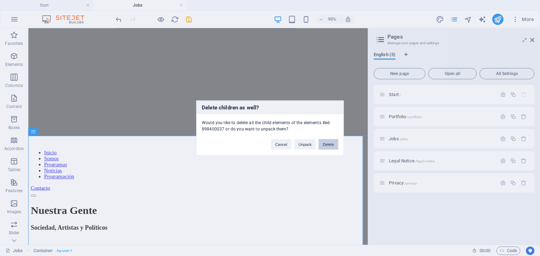
click at [327, 142] on button "Delete" at bounding box center [328, 144] width 20 height 11
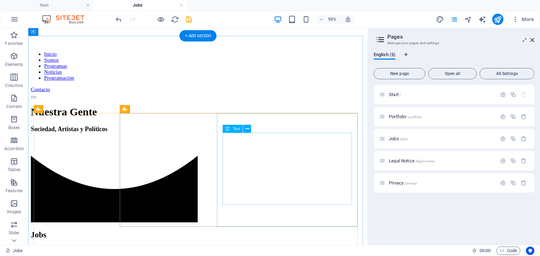
scroll to position [246, 0]
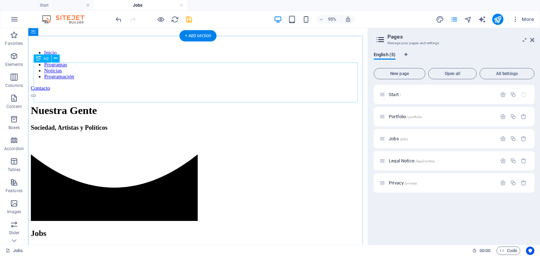
click at [216, 240] on div "Jobs" at bounding box center [207, 244] width 352 height 9
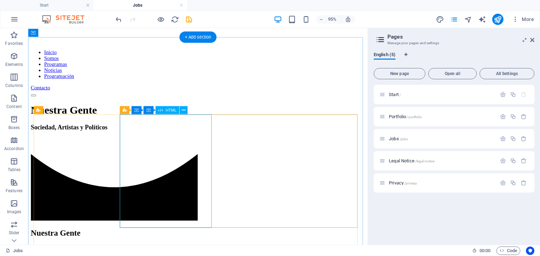
scroll to position [244, 0]
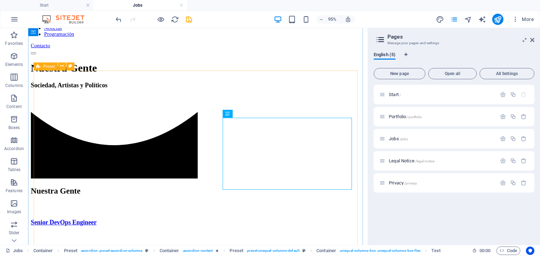
scroll to position [280, 0]
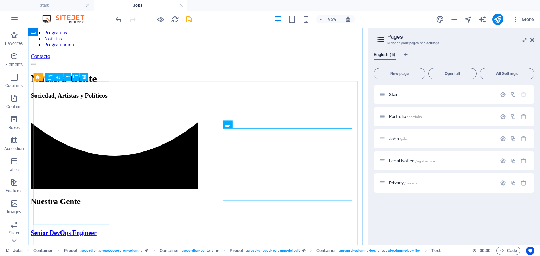
click at [91, 240] on div "Senior DevOps Engineer" at bounding box center [207, 244] width 352 height 8
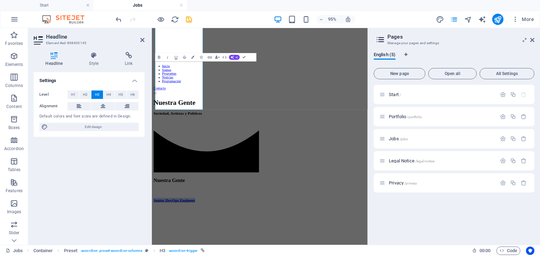
scroll to position [351, 0]
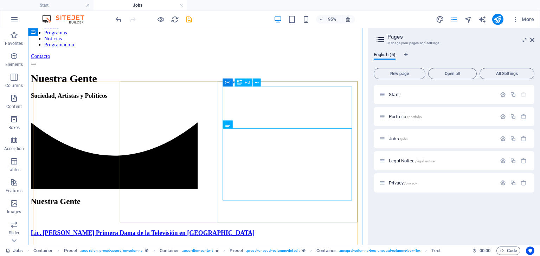
scroll to position [280, 0]
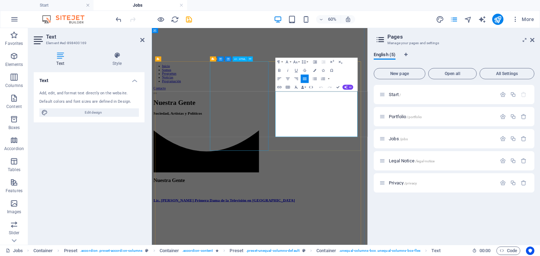
scroll to position [351, 0]
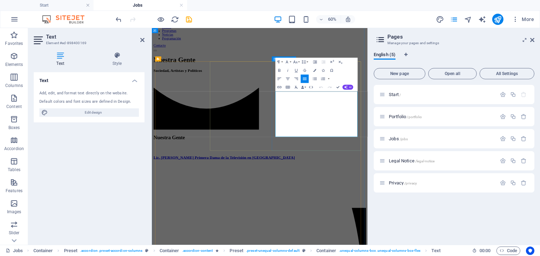
drag, startPoint x: 432, startPoint y: 206, endPoint x: 353, endPoint y: 139, distance: 103.7
click at [316, 69] on button "Colors" at bounding box center [315, 70] width 8 height 8
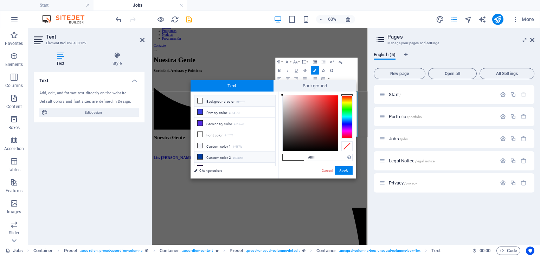
click at [227, 155] on li "Custom color 2 #003a9c" at bounding box center [234, 157] width 81 height 11
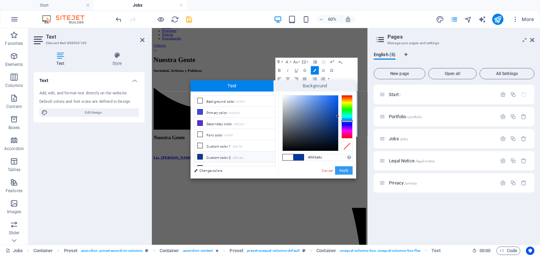
click at [337, 171] on button "Apply" at bounding box center [344, 171] width 18 height 8
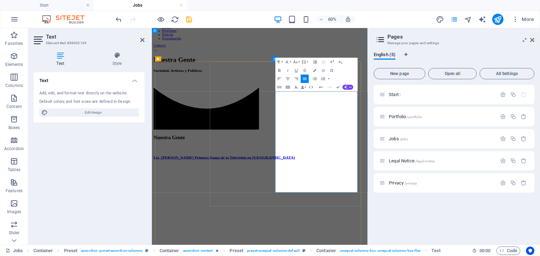
drag, startPoint x: 448, startPoint y: 299, endPoint x: 338, endPoint y: 124, distance: 205.8
click at [315, 71] on icon "button" at bounding box center [314, 70] width 3 height 3
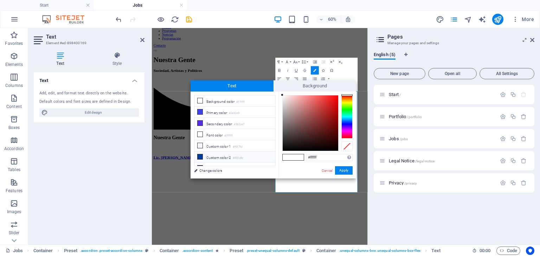
click at [215, 156] on li "Custom color 2 #003a9c" at bounding box center [234, 157] width 81 height 11
type input "#003a9c"
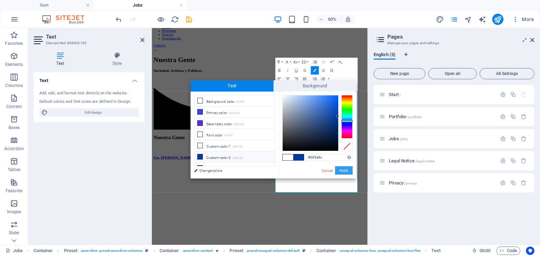
click at [344, 172] on button "Apply" at bounding box center [344, 171] width 18 height 8
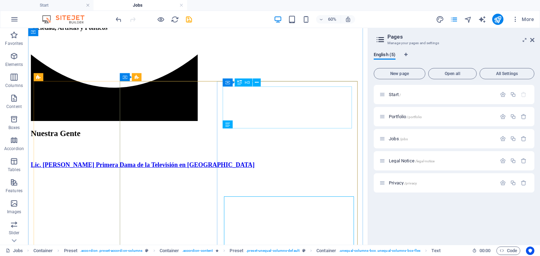
scroll to position [280, 0]
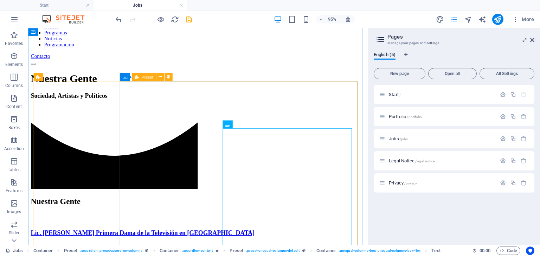
click at [136, 78] on icon at bounding box center [136, 77] width 4 height 8
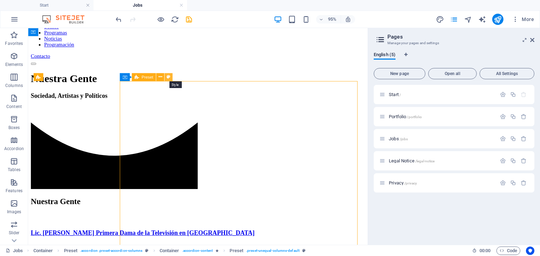
click at [167, 78] on icon at bounding box center [169, 76] width 4 height 7
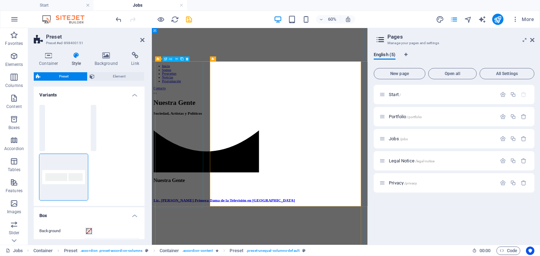
scroll to position [351, 0]
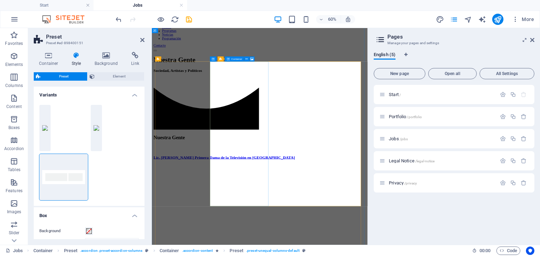
click at [229, 58] on icon at bounding box center [228, 59] width 3 height 5
click at [251, 59] on icon at bounding box center [251, 59] width 3 height 5
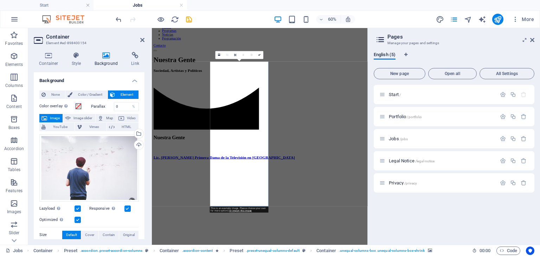
scroll to position [35, 0]
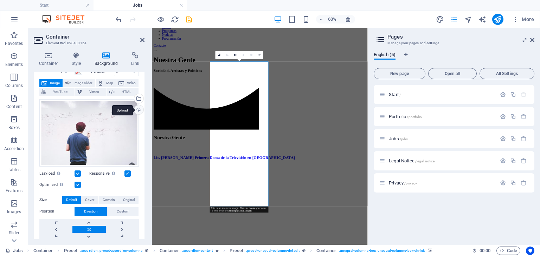
click at [138, 111] on div "Upload" at bounding box center [138, 110] width 11 height 11
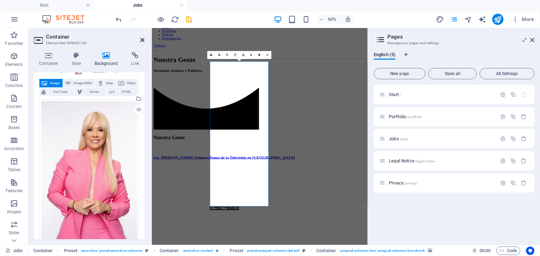
click at [142, 39] on icon at bounding box center [142, 40] width 4 height 6
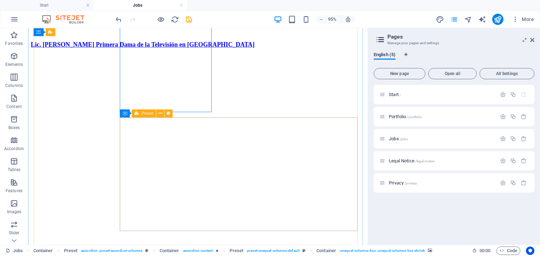
scroll to position [490, 0]
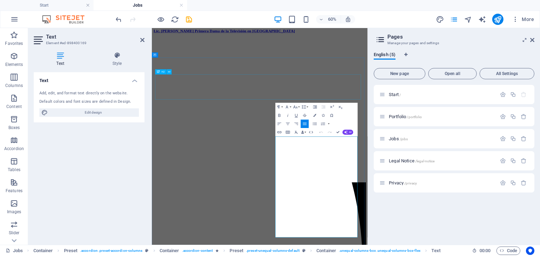
scroll to position [276, 0]
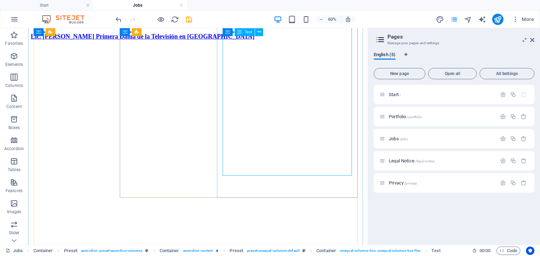
scroll to position [416, 0]
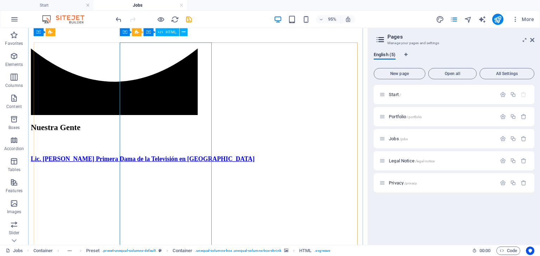
scroll to position [275, 0]
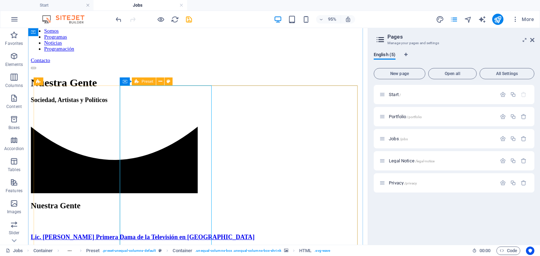
click at [142, 82] on span "Preset" at bounding box center [147, 82] width 12 height 4
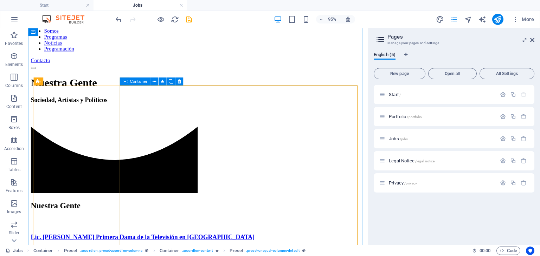
click at [127, 82] on div "Container" at bounding box center [135, 82] width 30 height 8
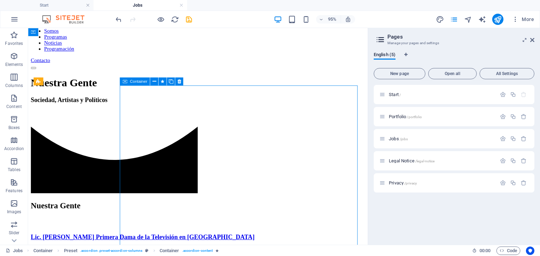
click at [127, 82] on div "Container" at bounding box center [135, 82] width 30 height 8
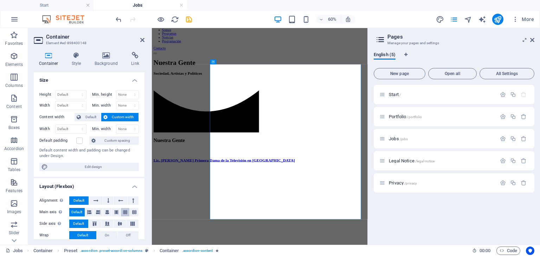
scroll to position [0, 0]
click at [76, 59] on h4 "Style" at bounding box center [77, 59] width 23 height 15
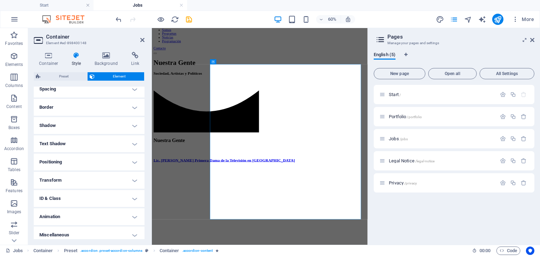
scroll to position [144, 0]
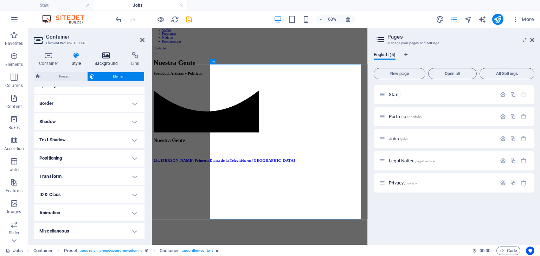
click at [107, 59] on icon at bounding box center [106, 55] width 34 height 7
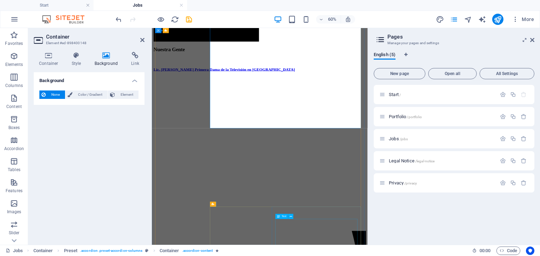
scroll to position [522, 0]
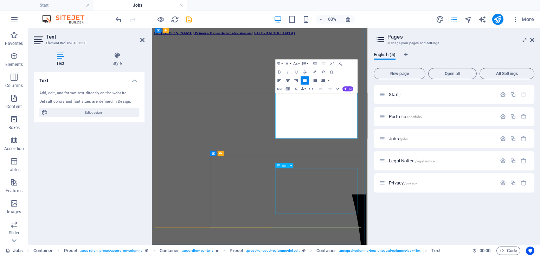
scroll to position [592, 0]
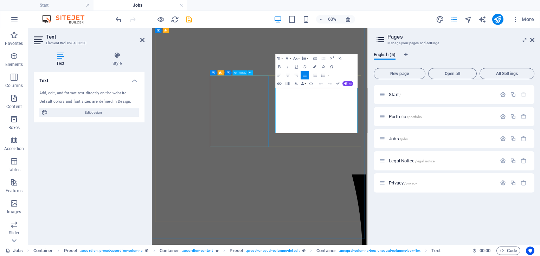
drag, startPoint x: 442, startPoint y: 199, endPoint x: 339, endPoint y: 125, distance: 126.1
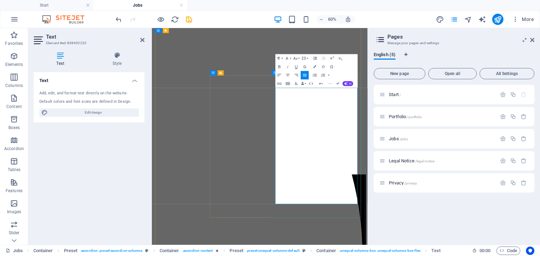
drag, startPoint x: 450, startPoint y: 319, endPoint x: 349, endPoint y: 120, distance: 223.2
click at [313, 65] on button "Colors" at bounding box center [315, 67] width 8 height 8
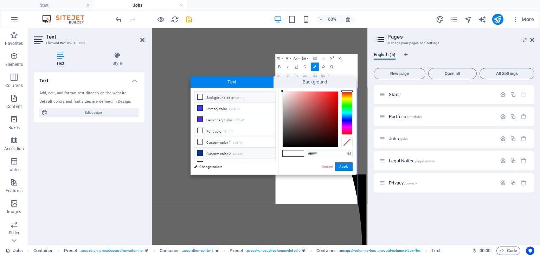
click at [214, 152] on li "Custom color 2 #003a9c" at bounding box center [234, 153] width 81 height 11
type input "#003a9c"
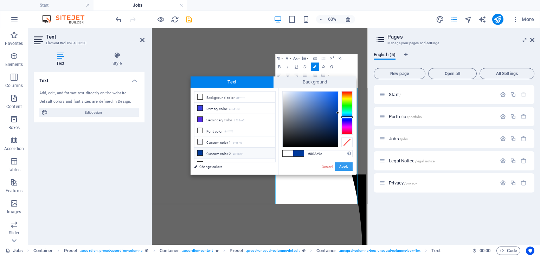
click at [344, 167] on button "Apply" at bounding box center [344, 167] width 18 height 8
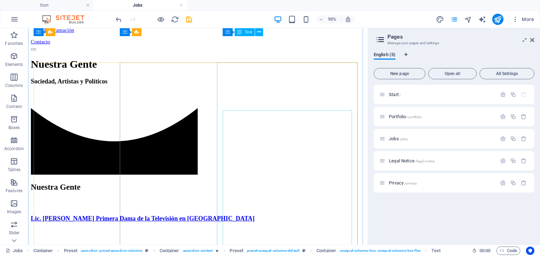
scroll to position [275, 0]
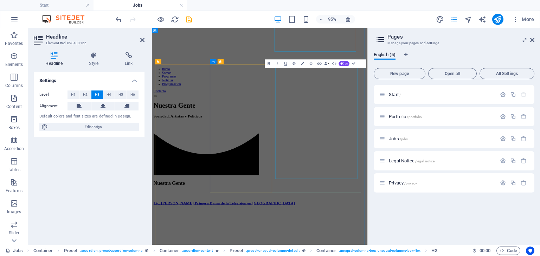
scroll to position [346, 0]
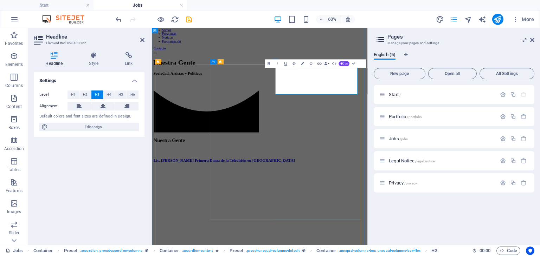
drag, startPoint x: 413, startPoint y: 100, endPoint x: 356, endPoint y: 102, distance: 57.3
copy h3 "Lic. Yary Nin"
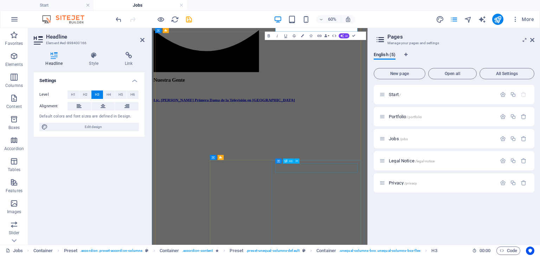
scroll to position [452, 0]
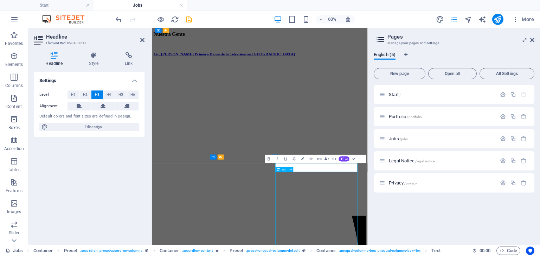
scroll to position [603, 0]
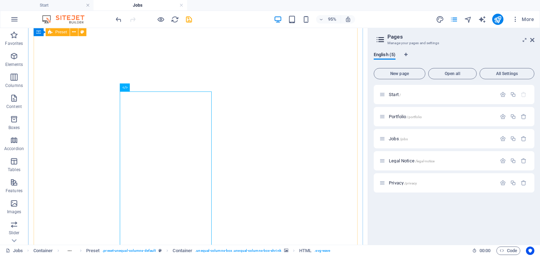
scroll to position [533, 0]
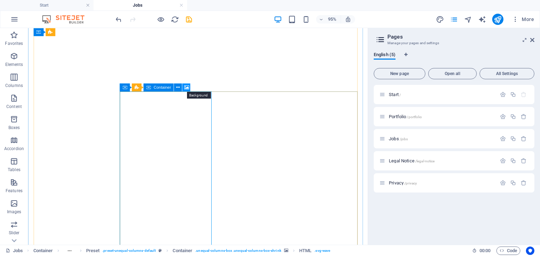
click at [185, 87] on icon at bounding box center [186, 87] width 5 height 7
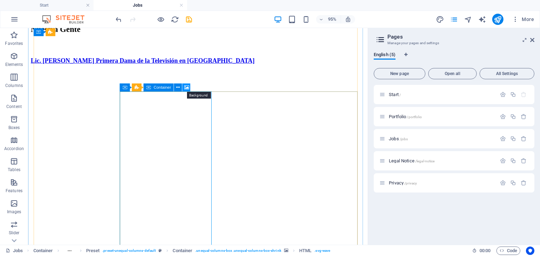
scroll to position [604, 0]
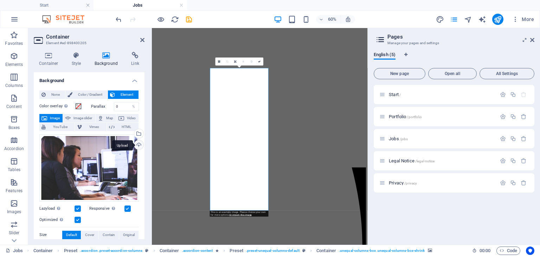
click at [136, 145] on div "Upload" at bounding box center [138, 146] width 11 height 11
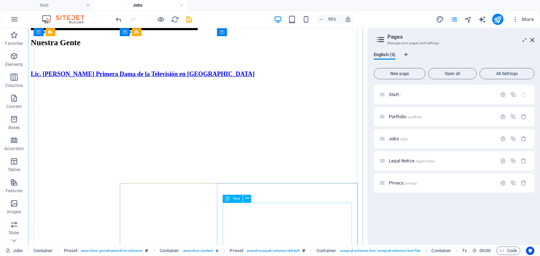
scroll to position [431, 0]
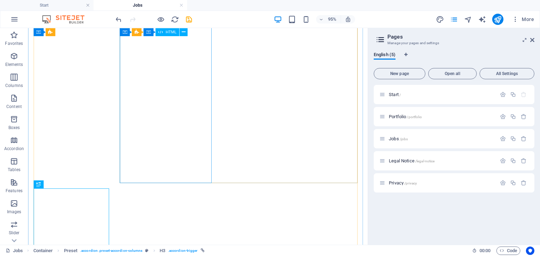
scroll to position [431, 0]
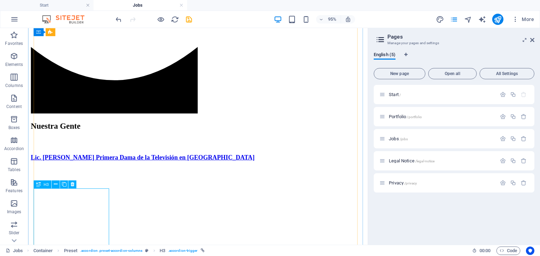
scroll to position [502, 0]
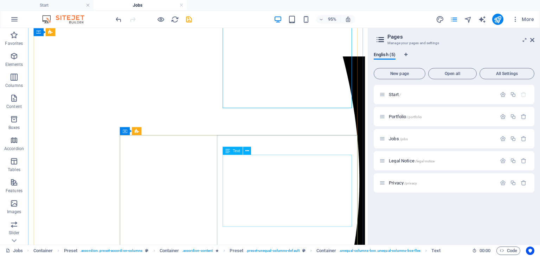
scroll to position [747, 0]
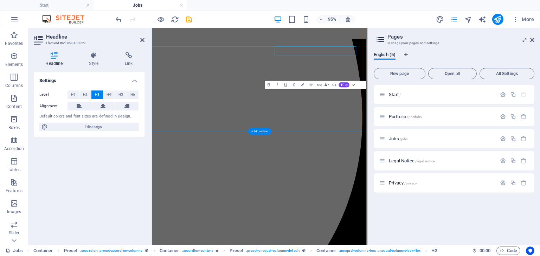
scroll to position [818, 0]
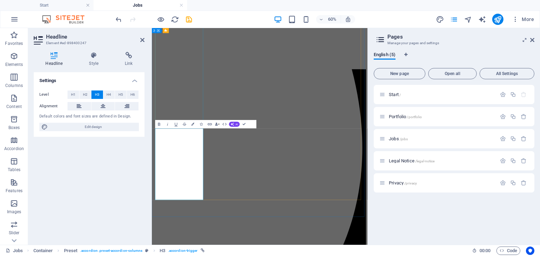
scroll to position [783, 0]
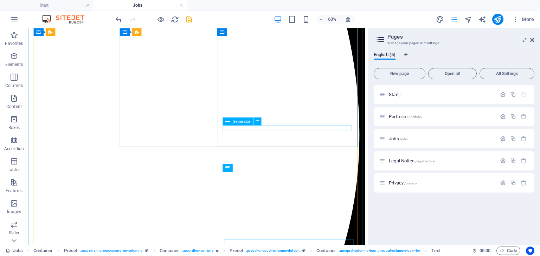
scroll to position [712, 0]
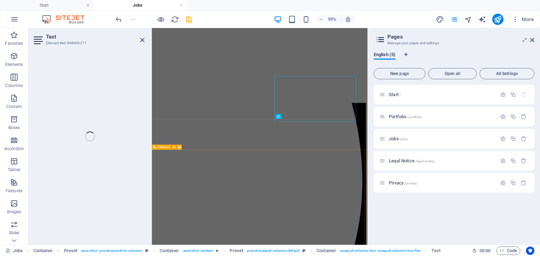
scroll to position [783, 0]
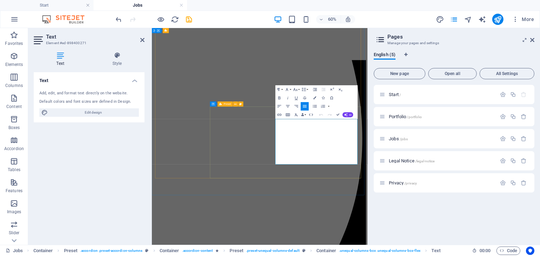
drag, startPoint x: 459, startPoint y: 253, endPoint x: 346, endPoint y: 167, distance: 141.6
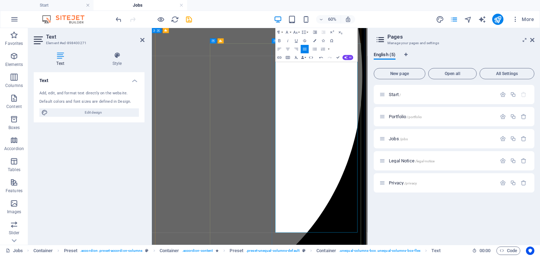
scroll to position [889, 0]
drag, startPoint x: 451, startPoint y: 367, endPoint x: 417, endPoint y: 170, distance: 199.6
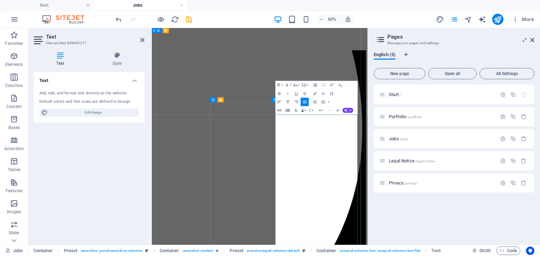
scroll to position [783, 0]
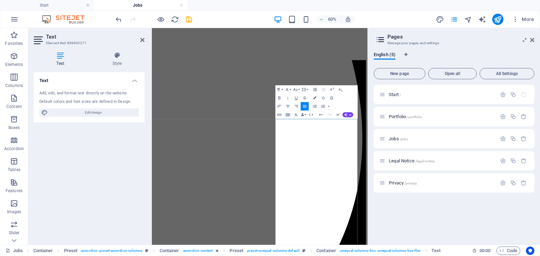
click at [314, 97] on icon "button" at bounding box center [314, 98] width 3 height 3
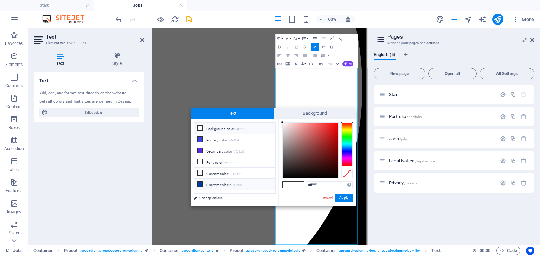
click at [218, 183] on li "Custom color 2 #003a9c" at bounding box center [234, 184] width 81 height 11
type input "#003a9c"
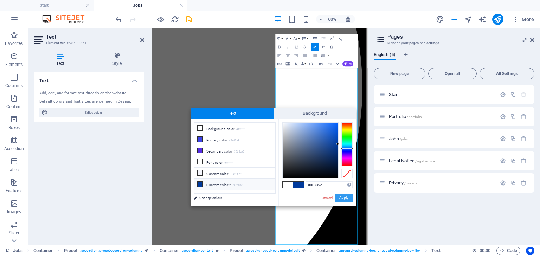
click at [341, 201] on button "Apply" at bounding box center [344, 198] width 18 height 8
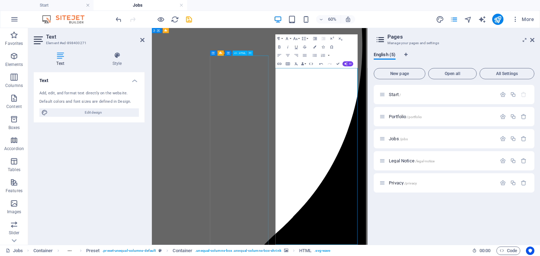
scroll to position [797, 0]
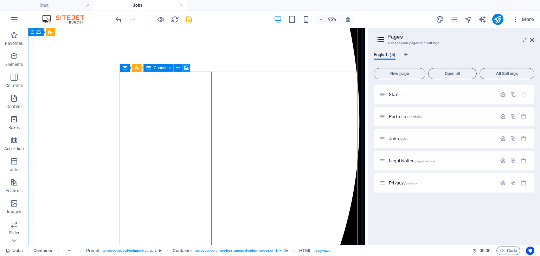
click at [185, 66] on icon at bounding box center [186, 67] width 5 height 7
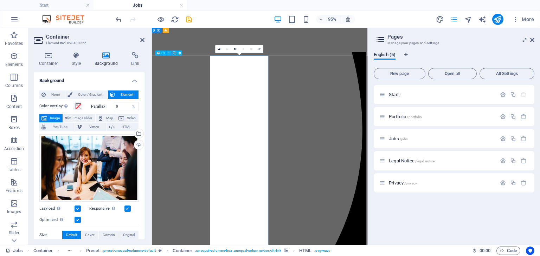
scroll to position [868, 0]
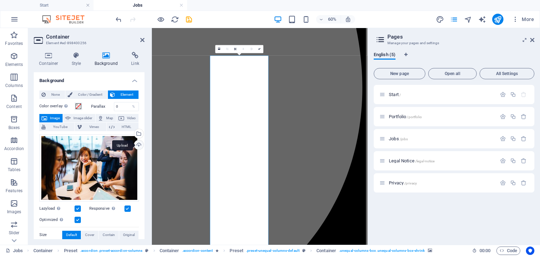
click at [136, 144] on div "Upload" at bounding box center [138, 146] width 11 height 11
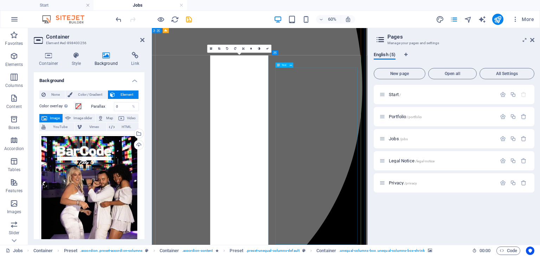
scroll to position [1009, 0]
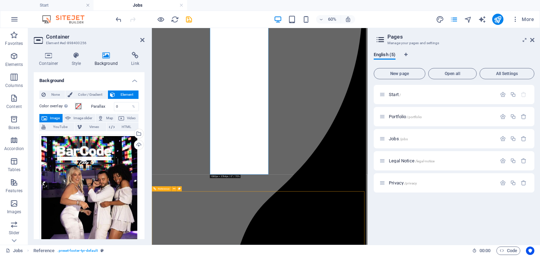
scroll to position [1263, 0]
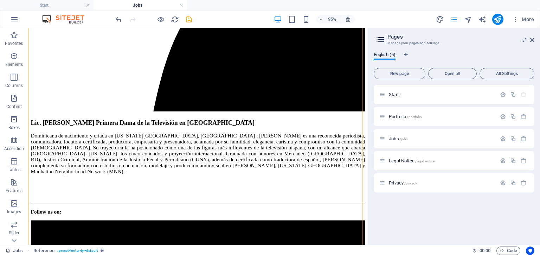
click at [534, 40] on aside "Pages Manage your pages and settings English (5) New page Open all All Settings…" at bounding box center [453, 136] width 172 height 217
click at [532, 41] on icon at bounding box center [532, 40] width 4 height 6
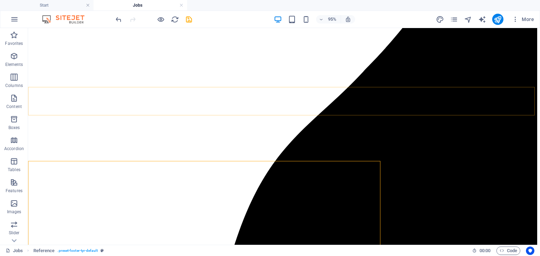
scroll to position [1077, 0]
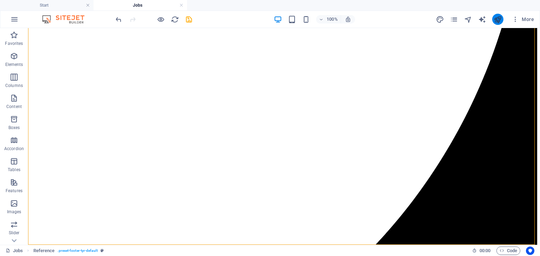
click at [498, 21] on icon "publish" at bounding box center [497, 19] width 8 height 8
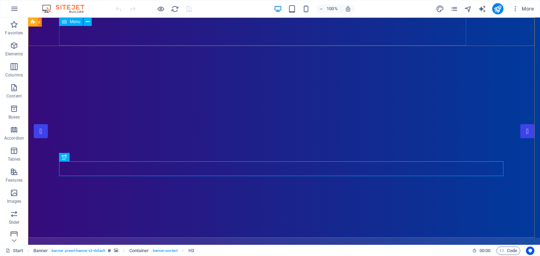
click at [73, 24] on div "Menu" at bounding box center [71, 22] width 24 height 8
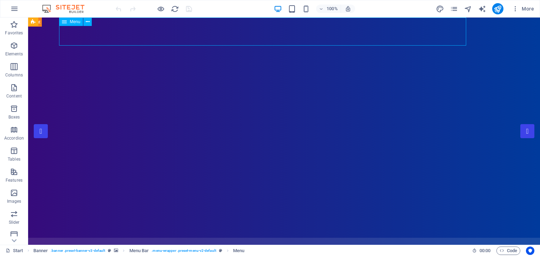
click at [73, 24] on div "Menu" at bounding box center [71, 22] width 24 height 8
select select
select select "1"
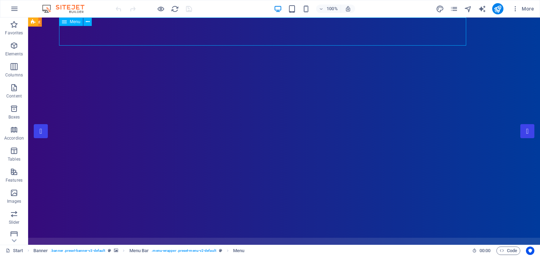
select select
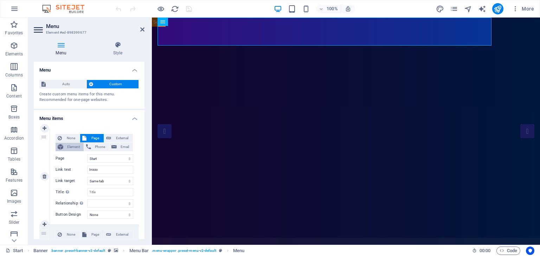
click at [70, 147] on span "Element" at bounding box center [73, 147] width 16 height 8
select select
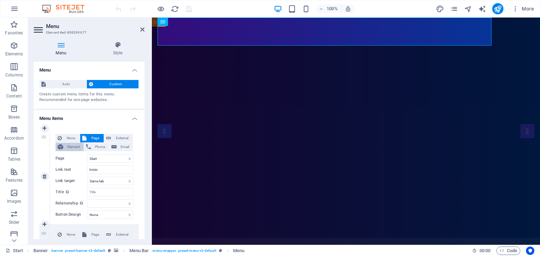
select select
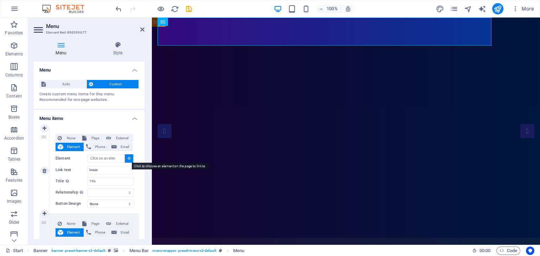
click at [129, 160] on button at bounding box center [129, 159] width 8 height 8
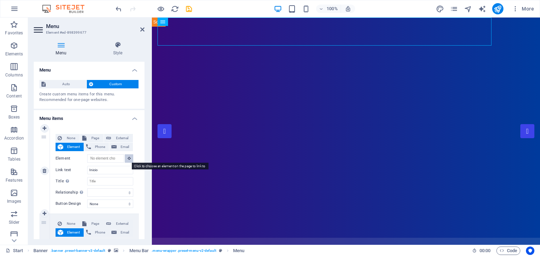
click at [129, 160] on button at bounding box center [129, 159] width 8 height 8
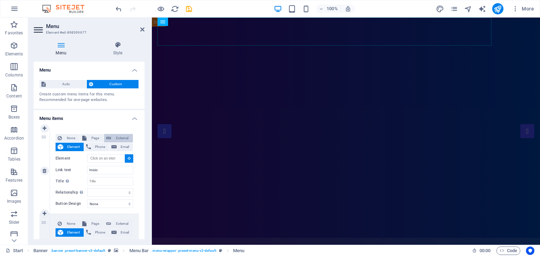
click at [113, 137] on span "External" at bounding box center [122, 138] width 18 height 8
select select "blank"
select select
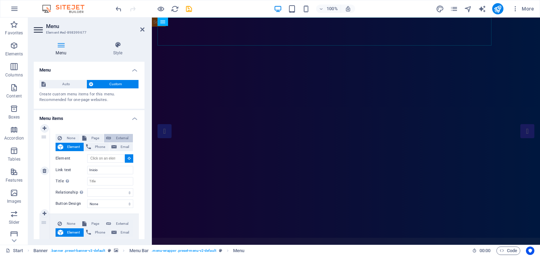
select select
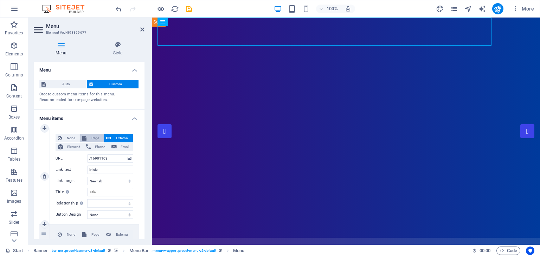
click at [94, 137] on span "Page" at bounding box center [95, 138] width 13 height 8
select select
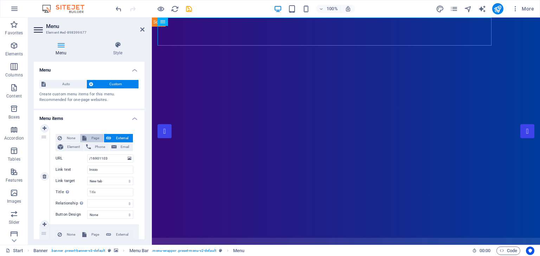
select select
click at [129, 157] on select "Start Portfolio Jobs Legal Notice Privacy" at bounding box center [110, 159] width 46 height 8
select select "2"
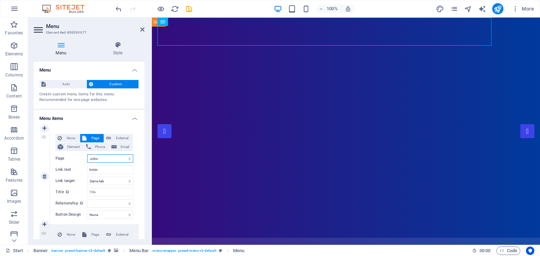
click at [87, 155] on select "Start Portfolio Jobs Legal Notice Privacy" at bounding box center [110, 159] width 46 height 8
select select
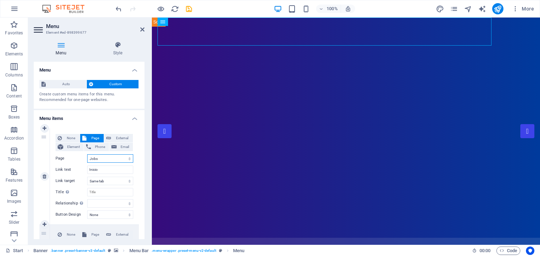
select select
select select "0"
select select
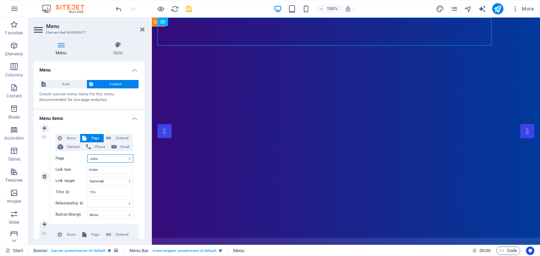
select select
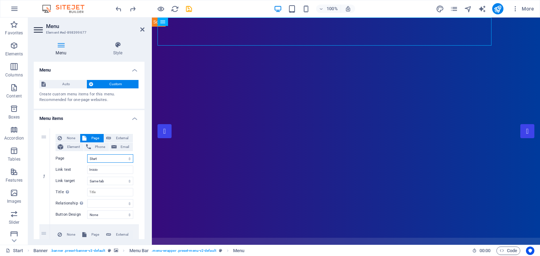
select select
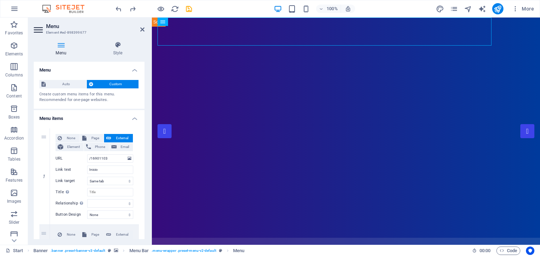
select select "blank"
select select
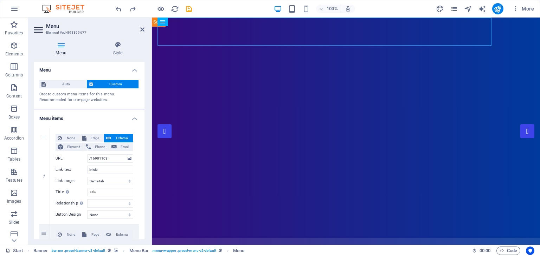
select select
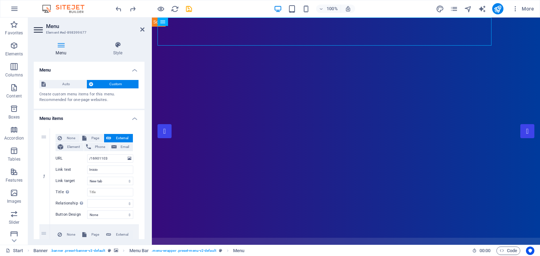
select select
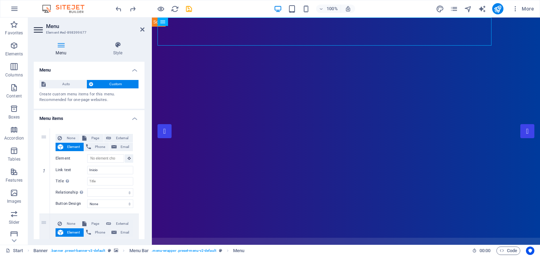
select select
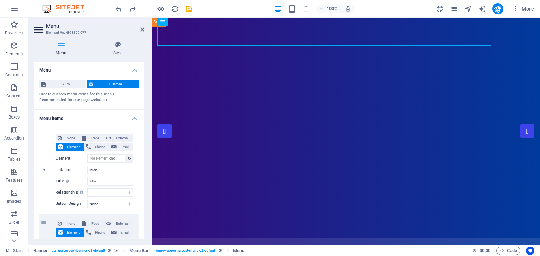
select select
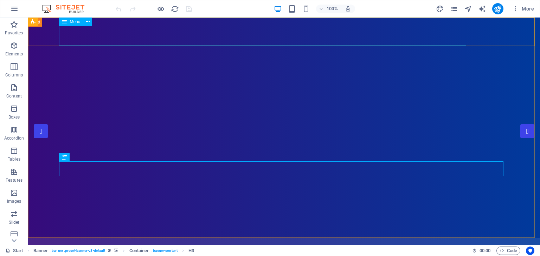
click at [74, 23] on span "Menu" at bounding box center [75, 22] width 11 height 4
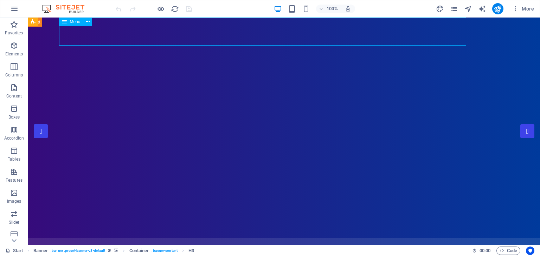
click at [74, 23] on span "Menu" at bounding box center [75, 22] width 11 height 4
select select
select select "1"
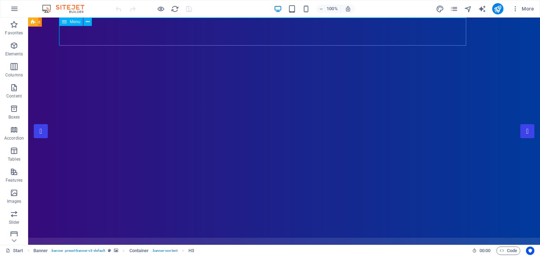
select select
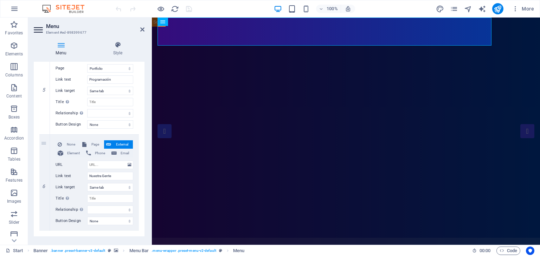
scroll to position [476, 0]
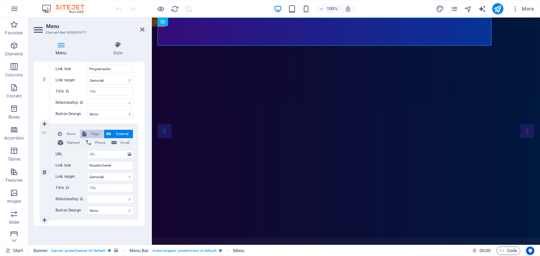
click at [94, 134] on span "Page" at bounding box center [95, 134] width 13 height 8
select select
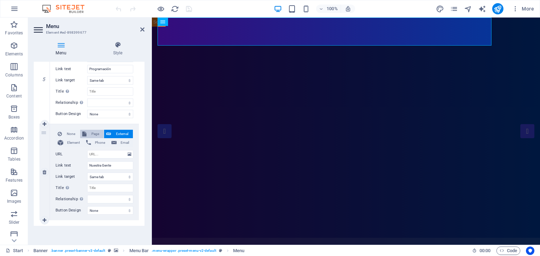
select select
click at [129, 154] on select "Start Portfolio Jobs Legal Notice Privacy" at bounding box center [110, 154] width 46 height 8
select select "2"
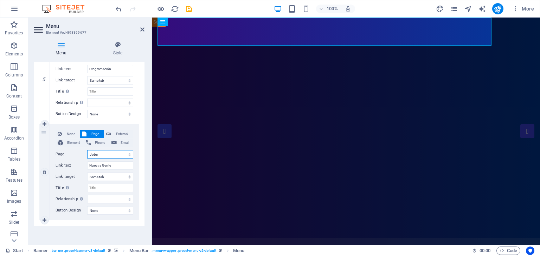
click at [87, 150] on select "Start Portfolio Jobs Legal Notice Privacy" at bounding box center [110, 154] width 46 height 8
select select
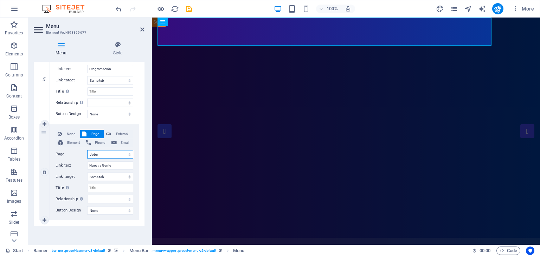
select select
click at [497, 6] on icon "publish" at bounding box center [497, 9] width 8 height 8
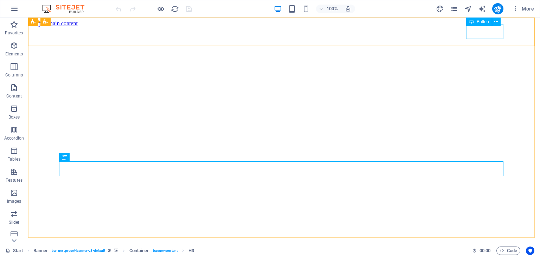
click at [486, 21] on span "Button" at bounding box center [482, 22] width 12 height 4
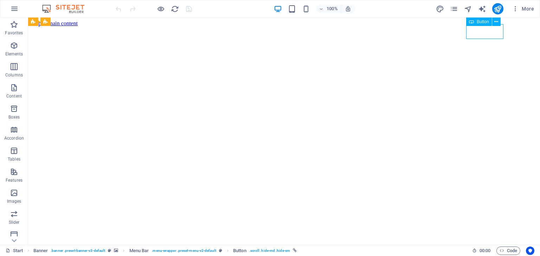
click at [486, 21] on span "Button" at bounding box center [482, 22] width 12 height 4
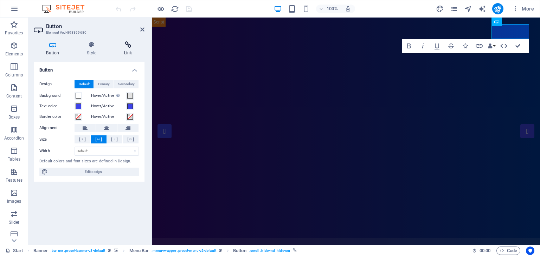
click at [130, 47] on icon at bounding box center [127, 44] width 33 height 7
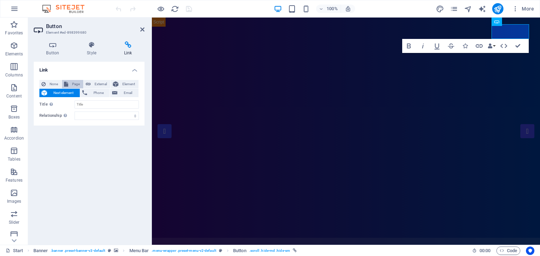
click at [72, 82] on span "Page" at bounding box center [75, 84] width 11 height 8
select select
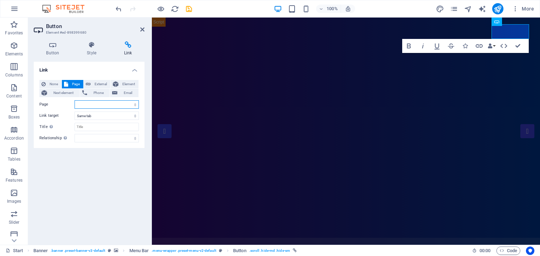
click at [136, 104] on select "Start Portfolio Jobs Legal Notice Privacy" at bounding box center [106, 104] width 64 height 8
click at [103, 83] on span "External" at bounding box center [100, 84] width 15 height 8
select select "blank"
click at [125, 83] on span "Element" at bounding box center [128, 84] width 16 height 8
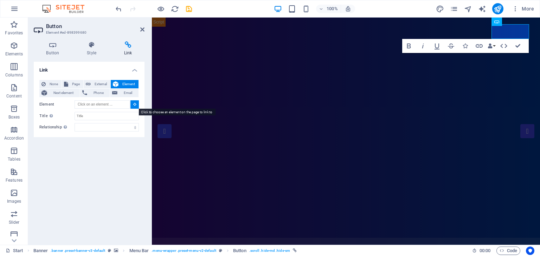
click at [136, 104] on button at bounding box center [134, 104] width 8 height 8
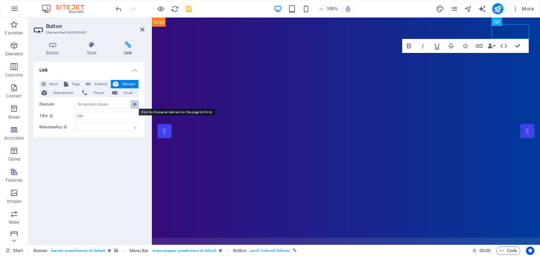
click at [135, 104] on icon at bounding box center [134, 105] width 3 height 4
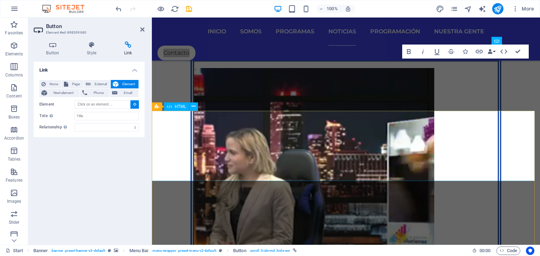
scroll to position [2178, 0]
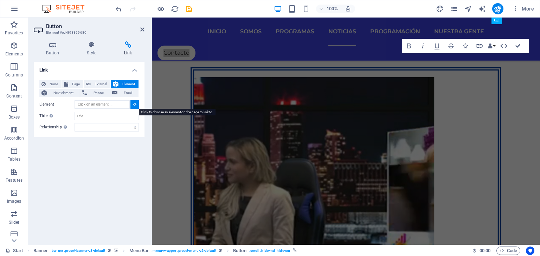
click at [135, 104] on icon at bounding box center [134, 105] width 3 height 4
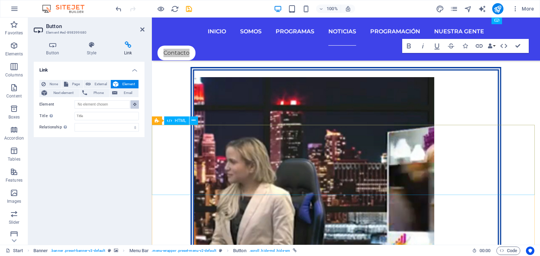
click at [183, 123] on div "HTML" at bounding box center [176, 121] width 25 height 8
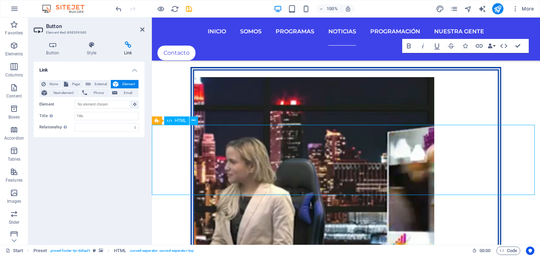
scroll to position [2200, 0]
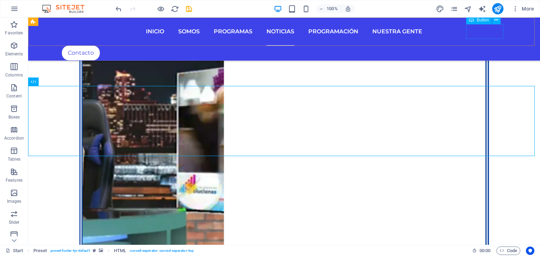
click at [483, 46] on div "Contacto" at bounding box center [284, 53] width 444 height 15
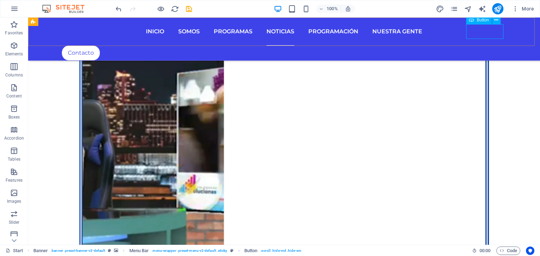
click at [489, 21] on div "Button" at bounding box center [479, 20] width 26 height 8
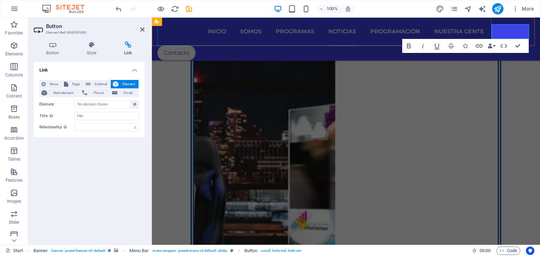
scroll to position [2178, 0]
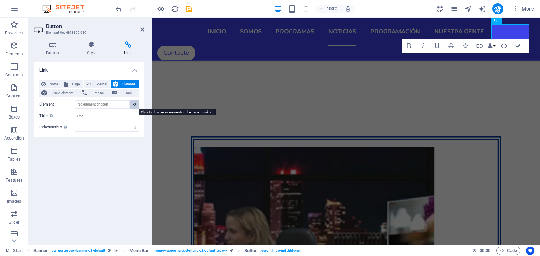
click at [133, 104] on icon at bounding box center [134, 105] width 3 height 4
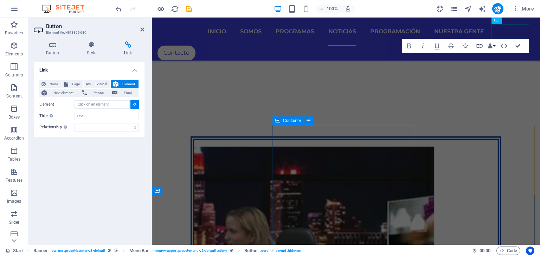
click at [283, 121] on span "Container" at bounding box center [292, 121] width 18 height 4
type input "#ed-898399623"
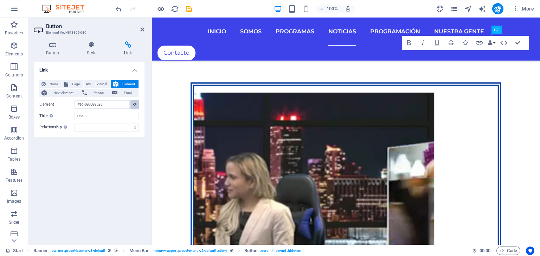
scroll to position [2150, 0]
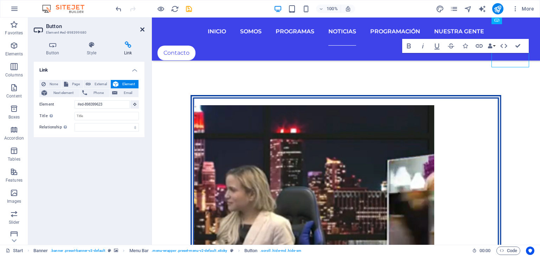
click at [142, 28] on icon at bounding box center [142, 30] width 4 height 6
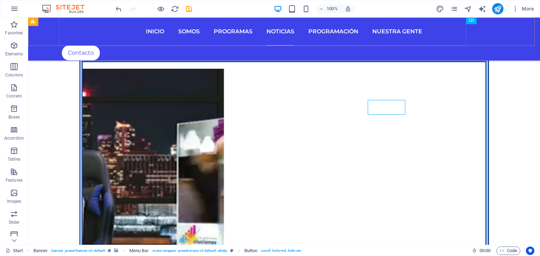
scroll to position [2172, 0]
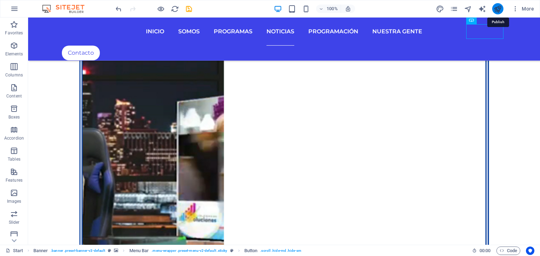
click at [499, 5] on icon "publish" at bounding box center [497, 9] width 8 height 8
